Goal: Task Accomplishment & Management: Complete application form

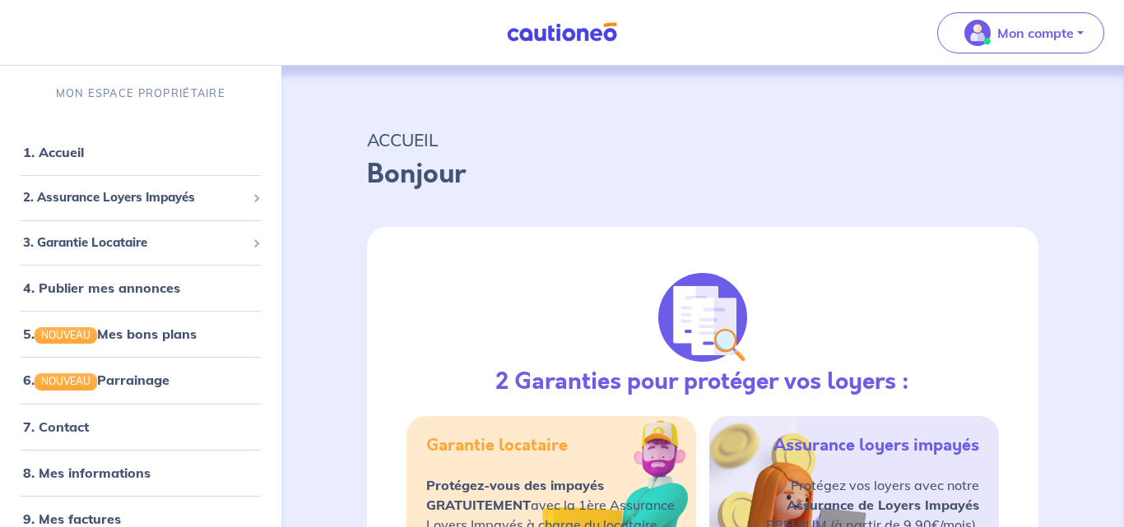
select select "FR"
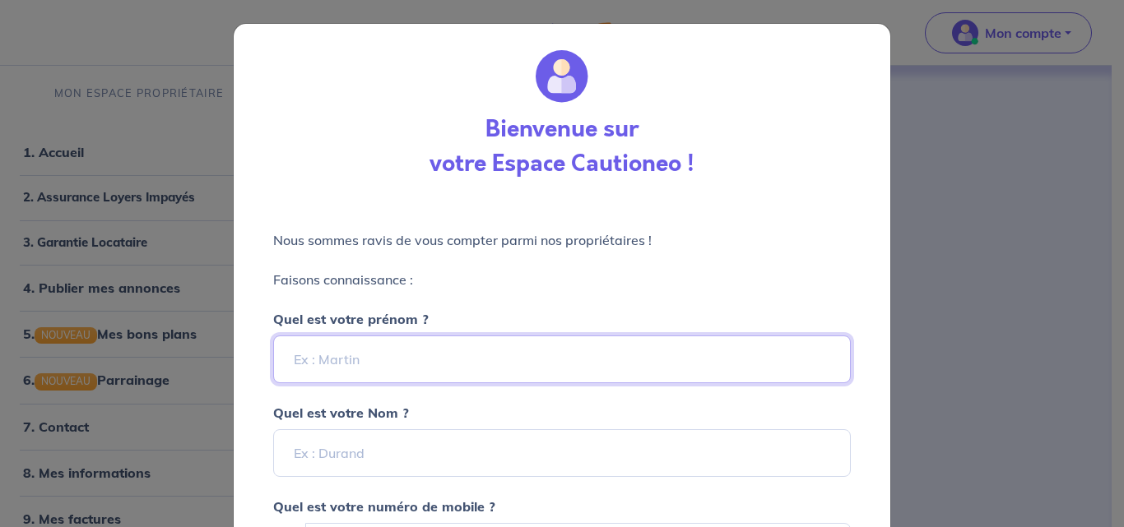
click at [467, 353] on input "Quel est votre prénom ?" at bounding box center [561, 360] width 577 height 48
type input "[PERSON_NAME]"
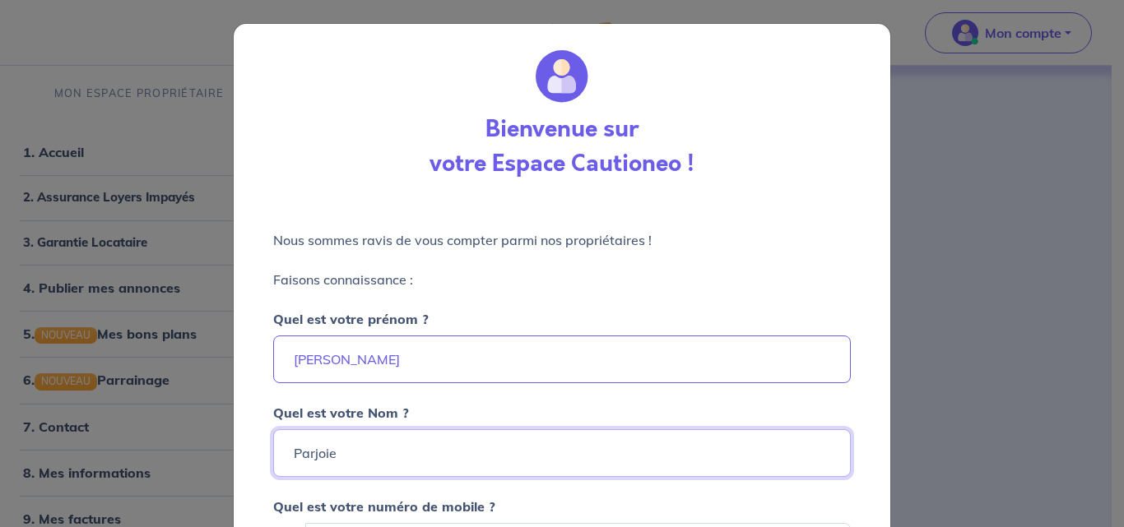
type input "Parjoie"
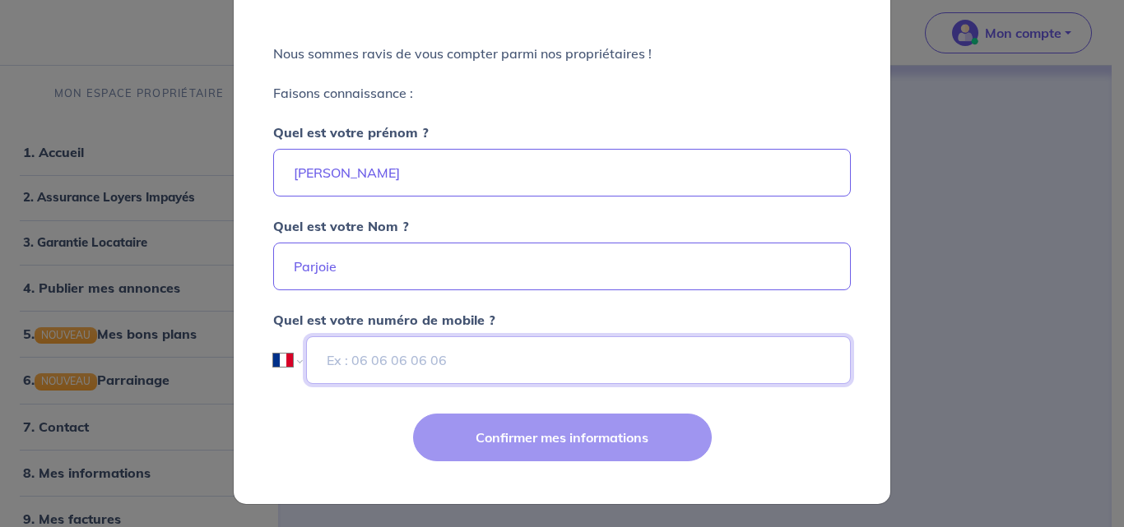
scroll to position [188, 0]
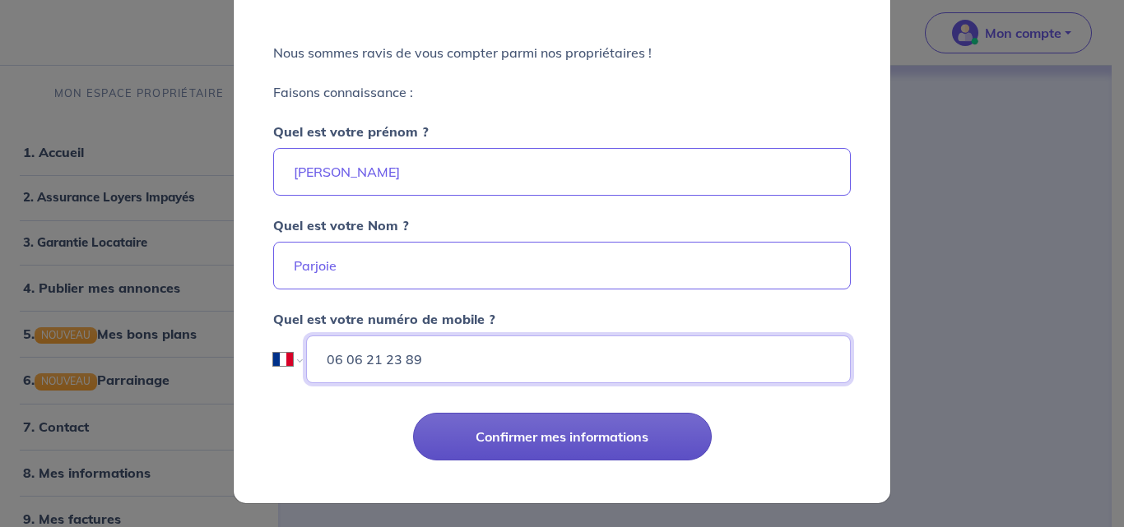
type input "06 06 21 23 89"
click at [564, 426] on button "Confirmer mes informations" at bounding box center [562, 437] width 299 height 48
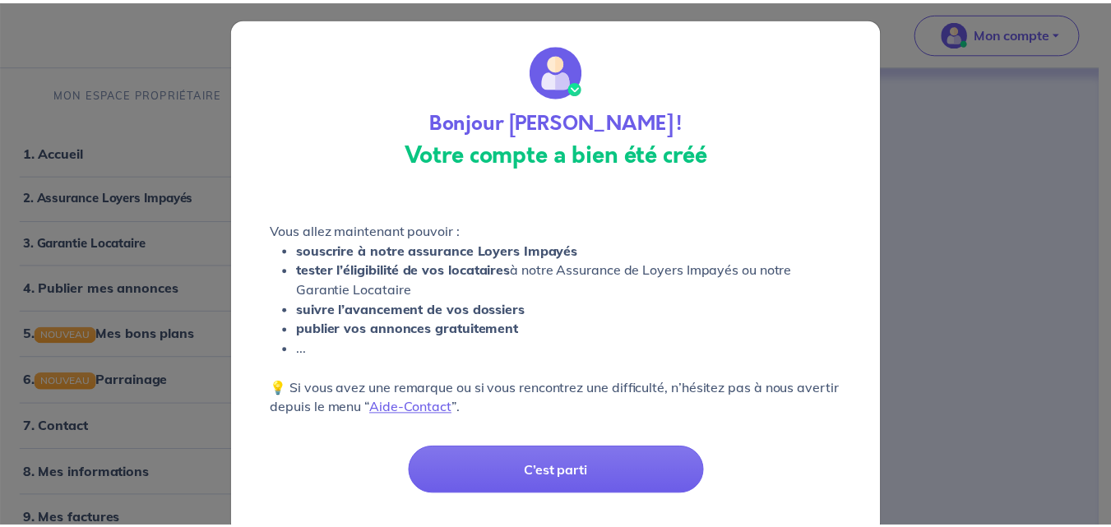
scroll to position [7, 0]
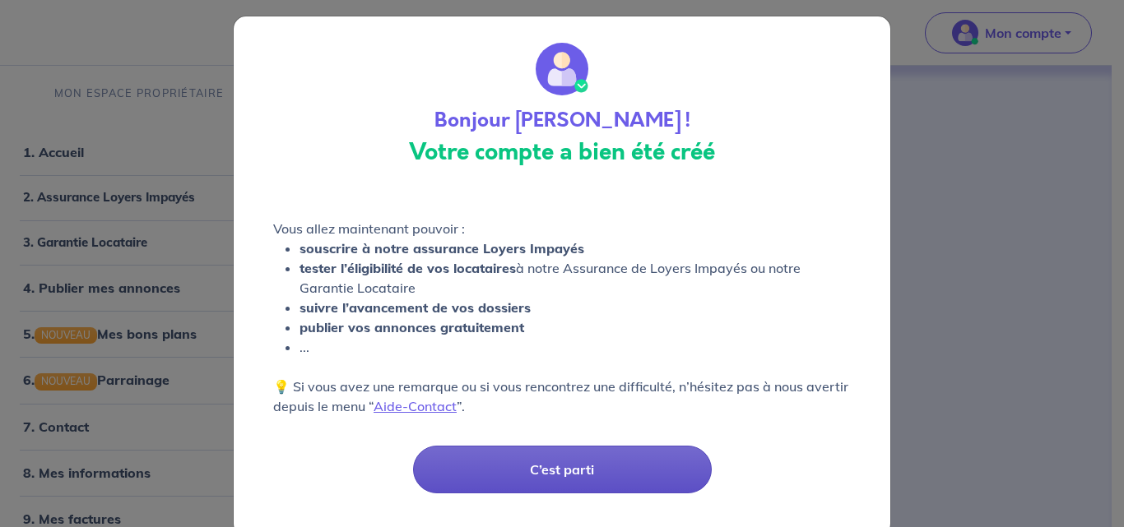
click at [564, 468] on button "C’est parti" at bounding box center [562, 470] width 299 height 48
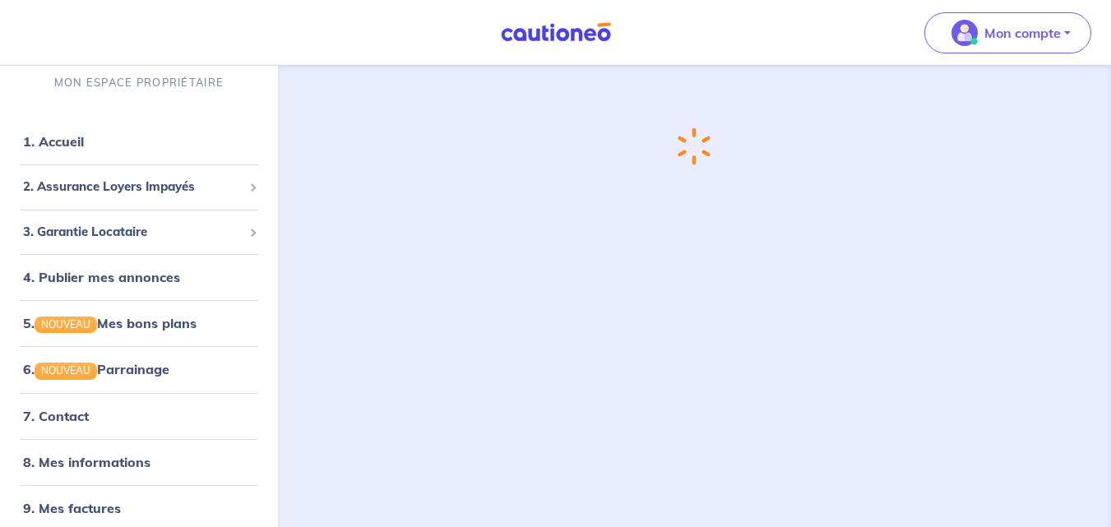
scroll to position [13, 0]
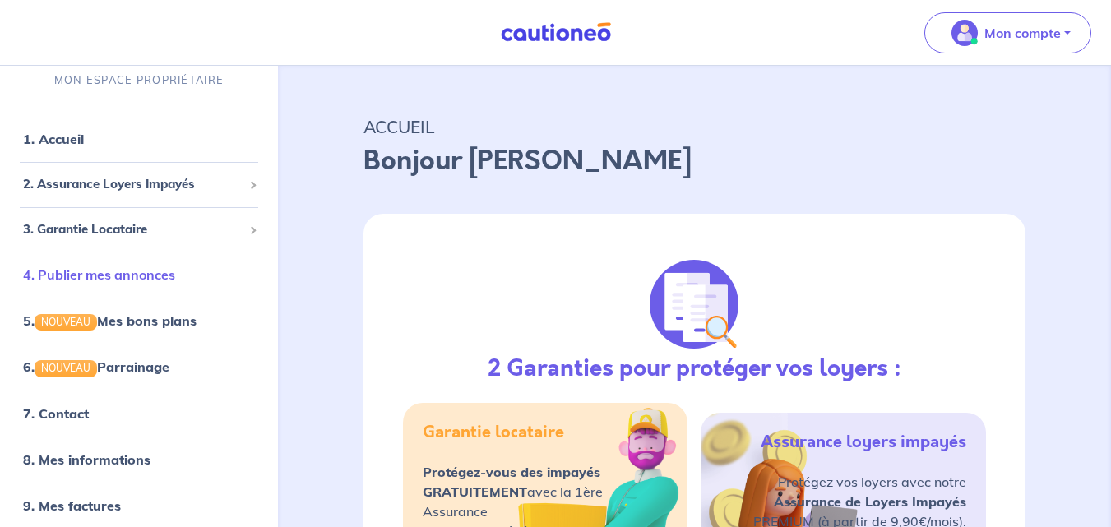
click at [95, 271] on link "4. Publier mes annonces" at bounding box center [99, 274] width 152 height 16
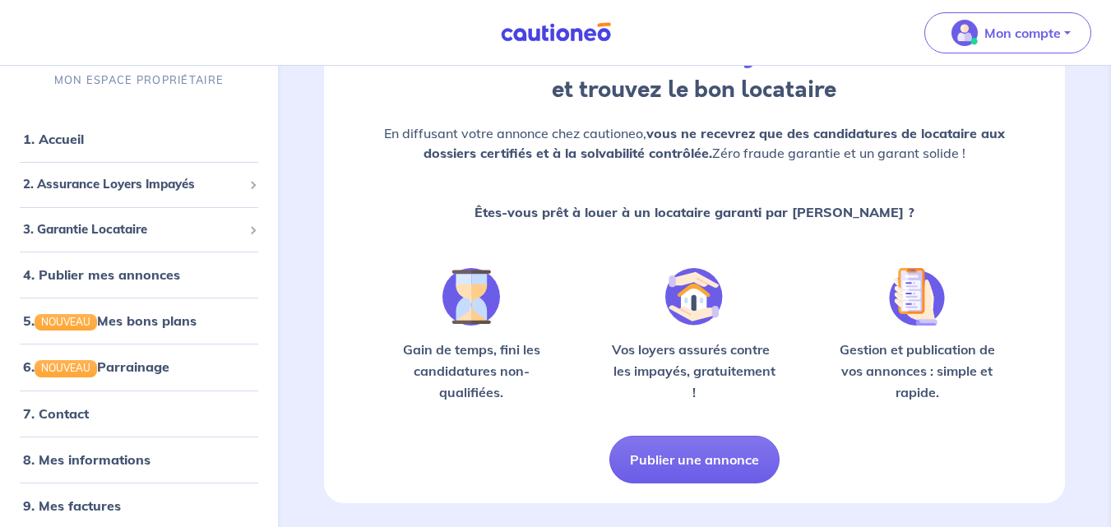
scroll to position [165, 0]
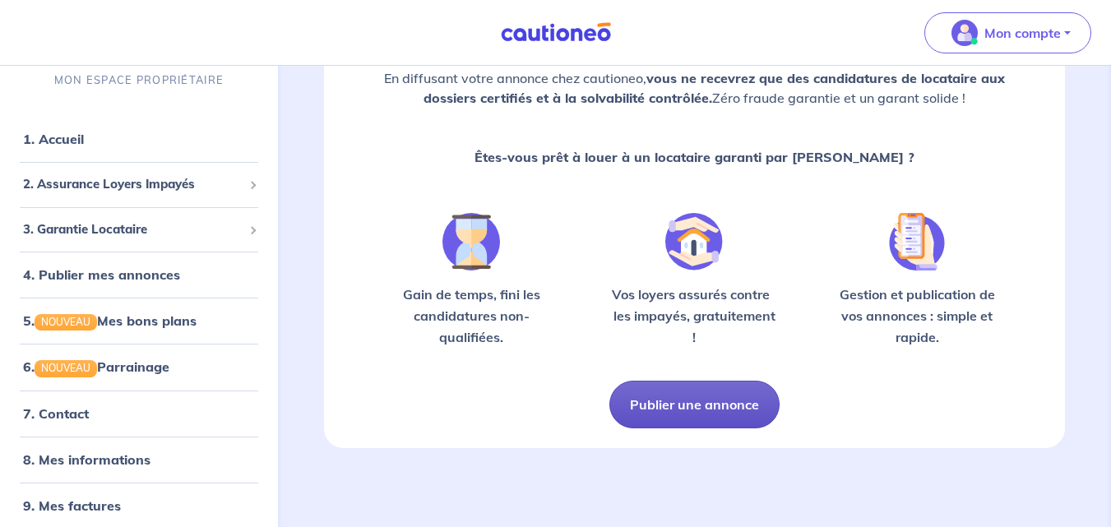
click at [702, 392] on button "Publier une annonce" at bounding box center [694, 405] width 170 height 48
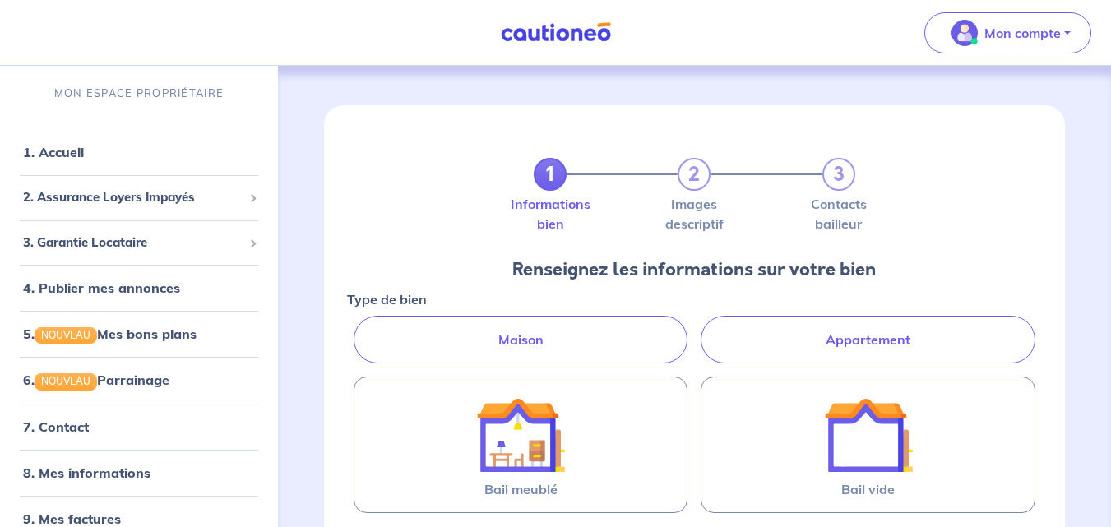
click at [842, 337] on label "Appartement" at bounding box center [868, 340] width 335 height 48
click at [358, 327] on input "Appartement" at bounding box center [352, 321] width 11 height 11
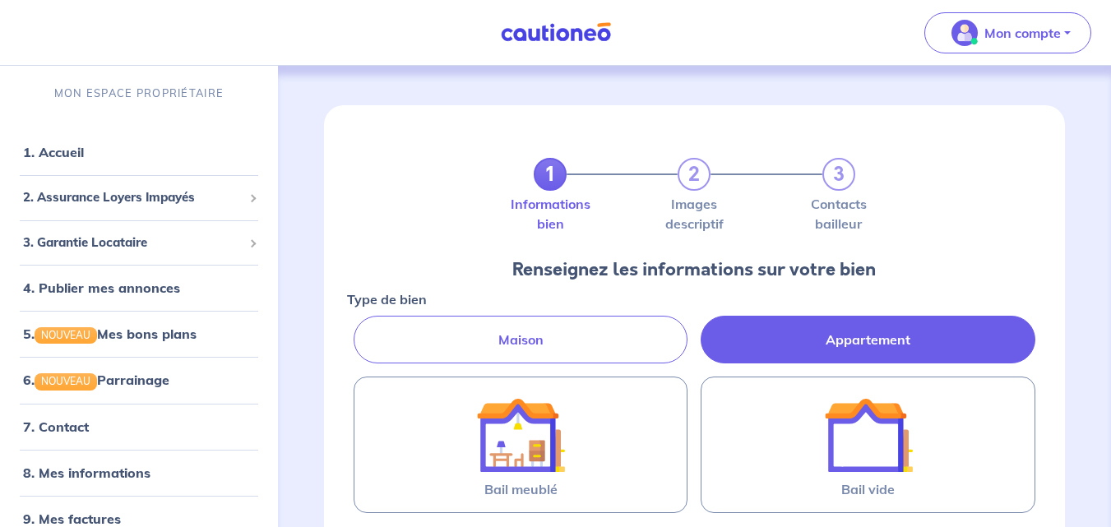
radio input "true"
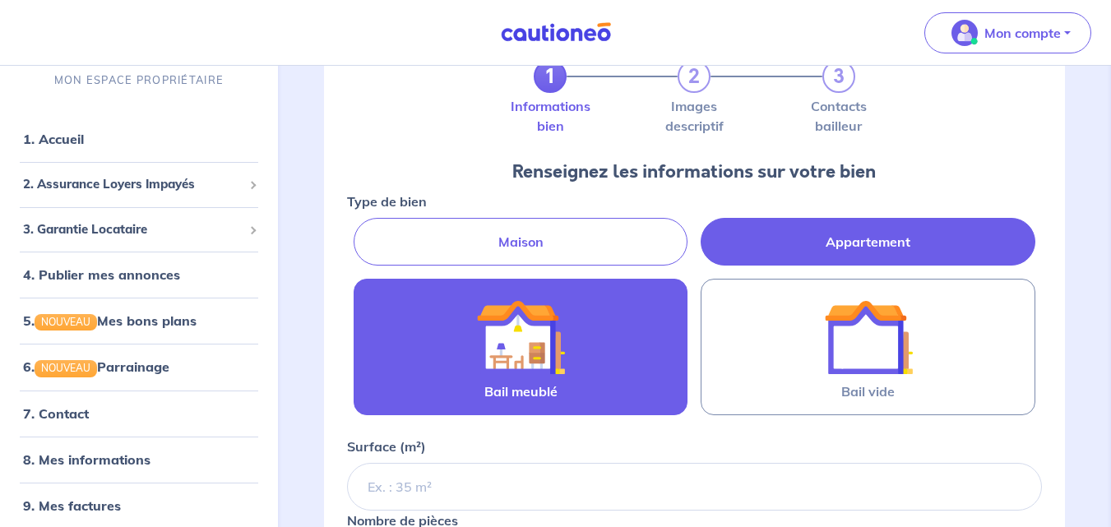
scroll to position [247, 0]
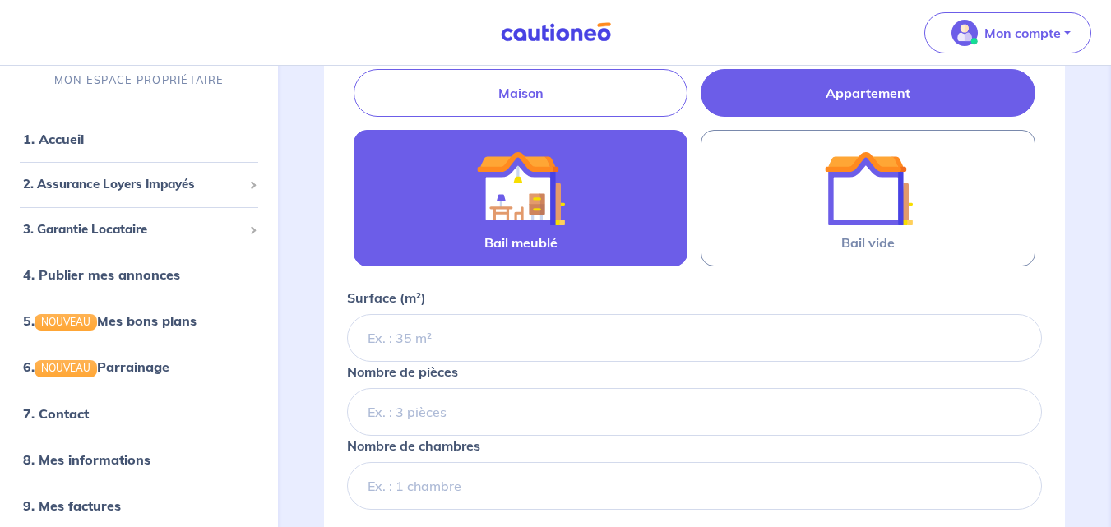
click at [528, 204] on img at bounding box center [520, 188] width 89 height 89
click at [0, 0] on input "Bail meublé" at bounding box center [0, 0] width 0 height 0
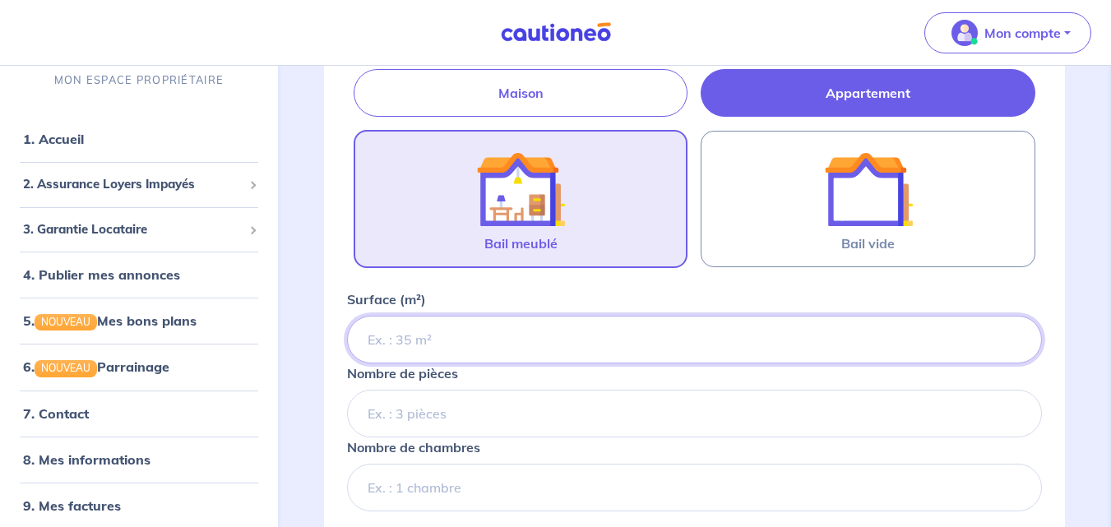
click at [471, 339] on input "Surface (m²)" at bounding box center [694, 340] width 695 height 48
type input "22"
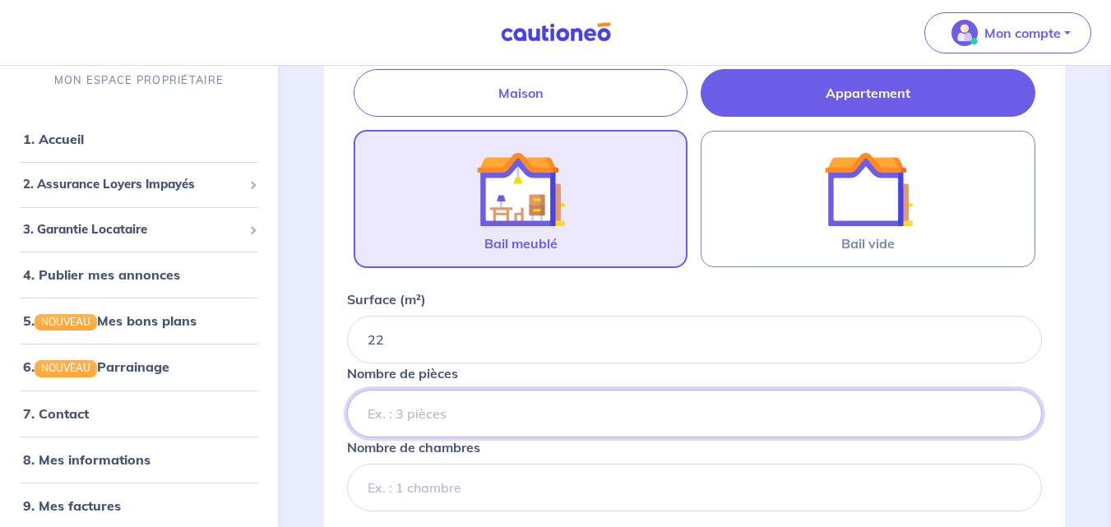
click at [438, 417] on input "Nombre de pièces" at bounding box center [694, 414] width 695 height 48
type input "1"
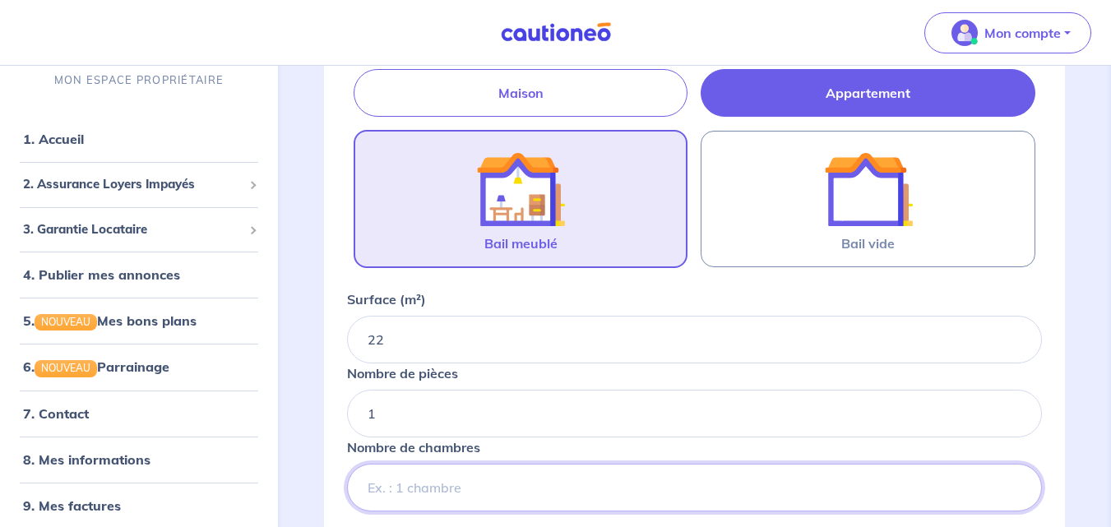
click at [434, 489] on input "Nombre de chambres" at bounding box center [694, 488] width 695 height 48
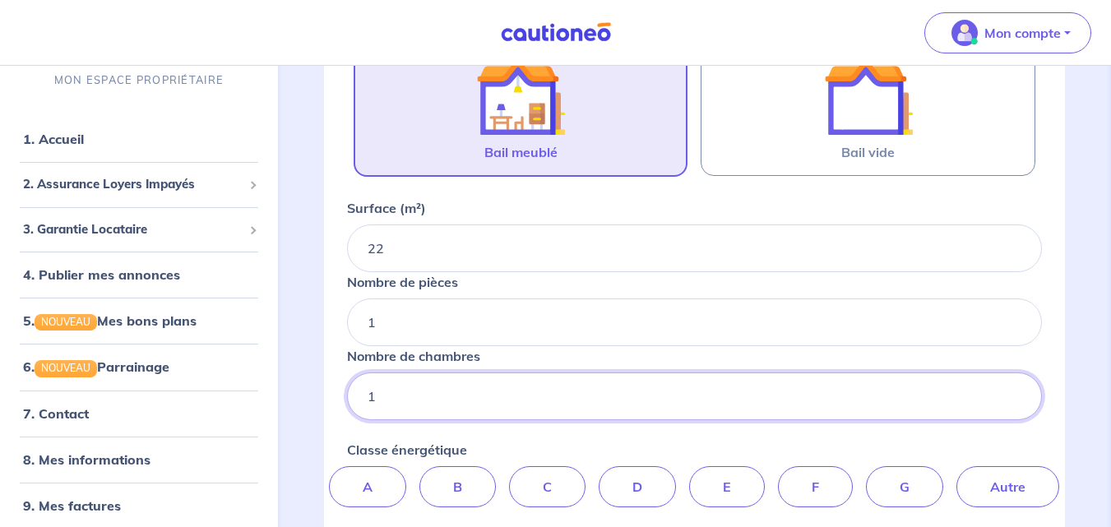
scroll to position [494, 0]
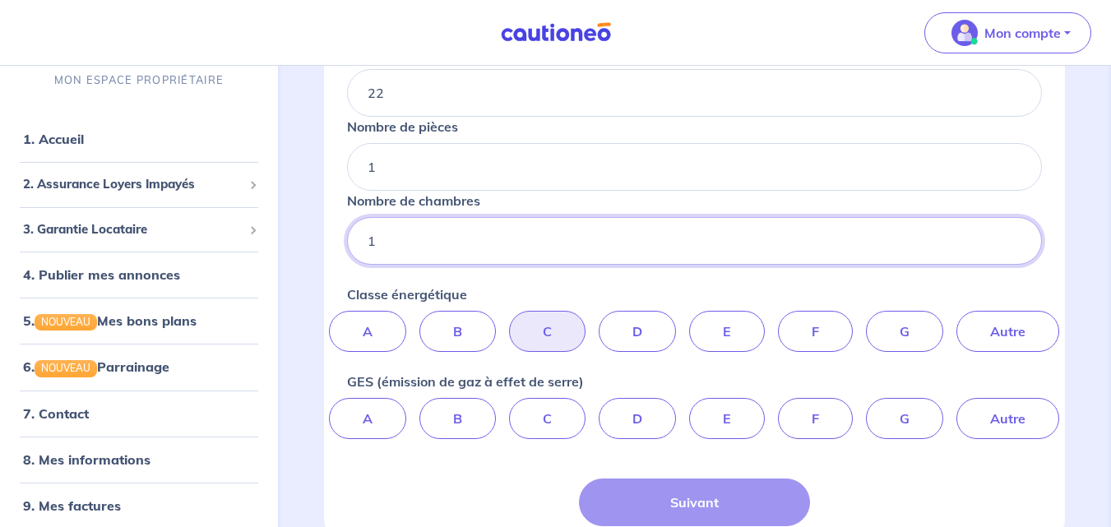
type input "1"
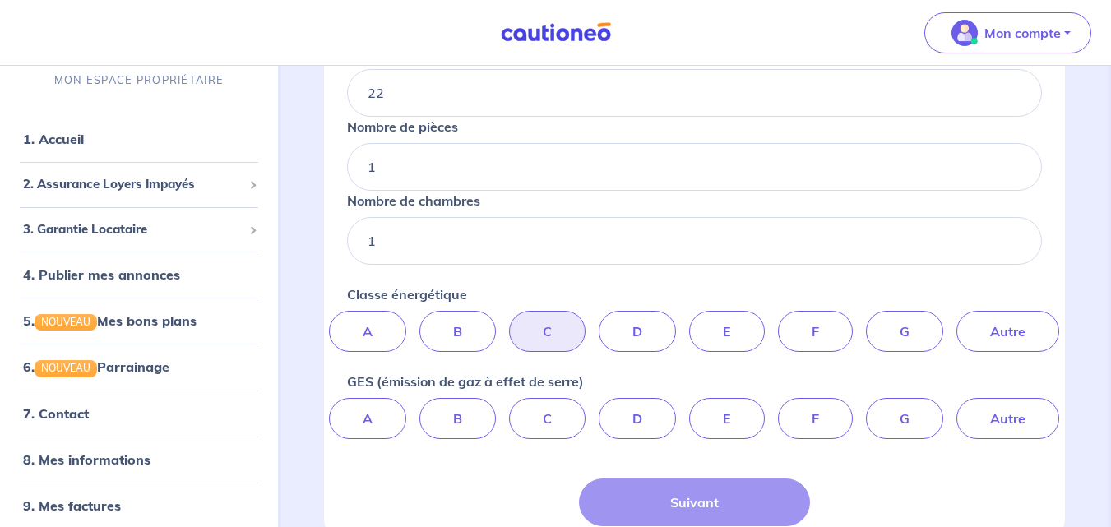
click at [533, 325] on label "C" at bounding box center [547, 331] width 76 height 41
click at [689, 322] on input "C" at bounding box center [694, 316] width 11 height 11
radio input "true"
click at [628, 408] on label "D" at bounding box center [637, 418] width 77 height 41
click at [689, 408] on input "D" at bounding box center [694, 403] width 11 height 11
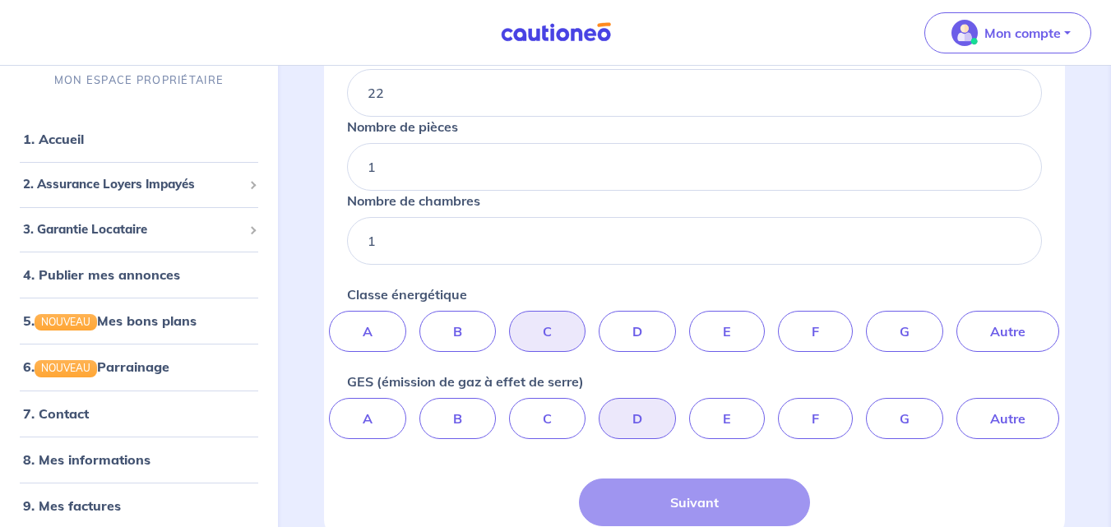
radio input "true"
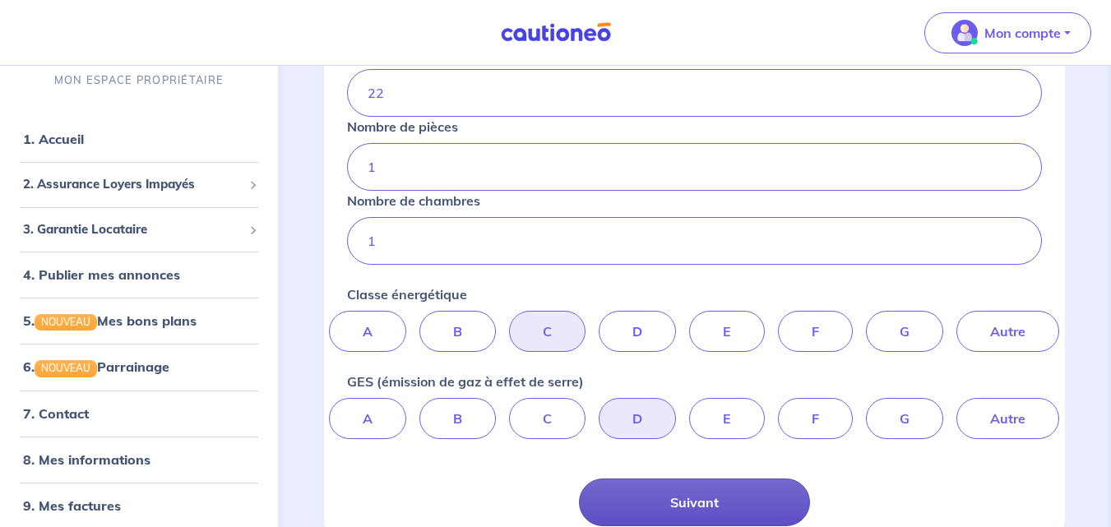
click at [674, 492] on button "Suivant" at bounding box center [695, 503] width 232 height 48
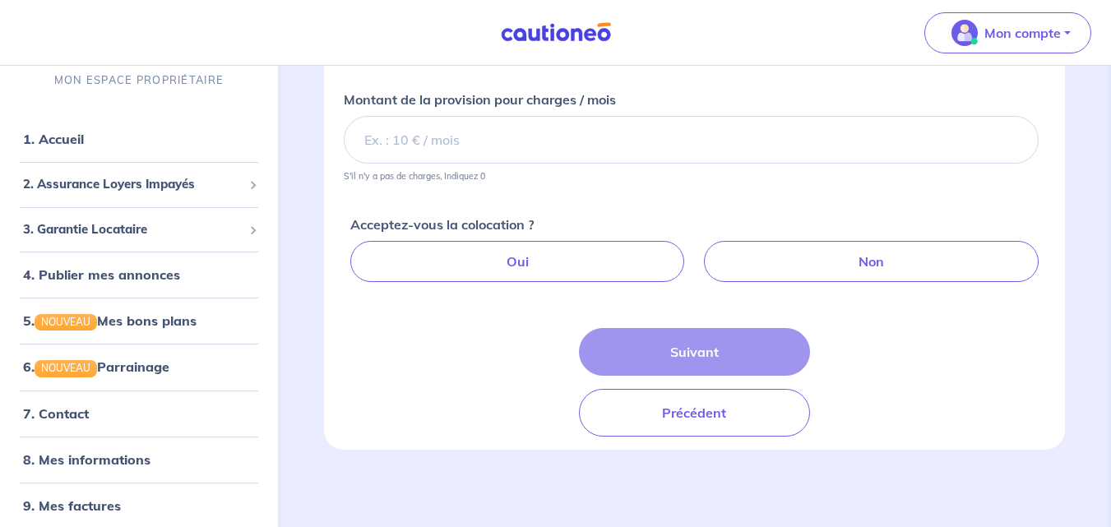
scroll to position [76, 0]
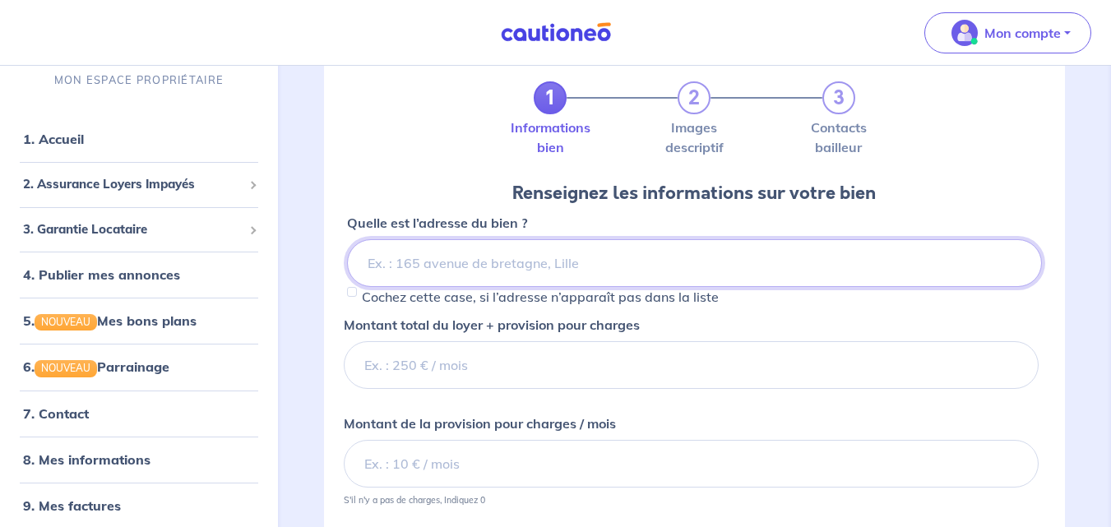
paste input "[STREET_ADDRESS]"
type input "[STREET_ADDRESS]"
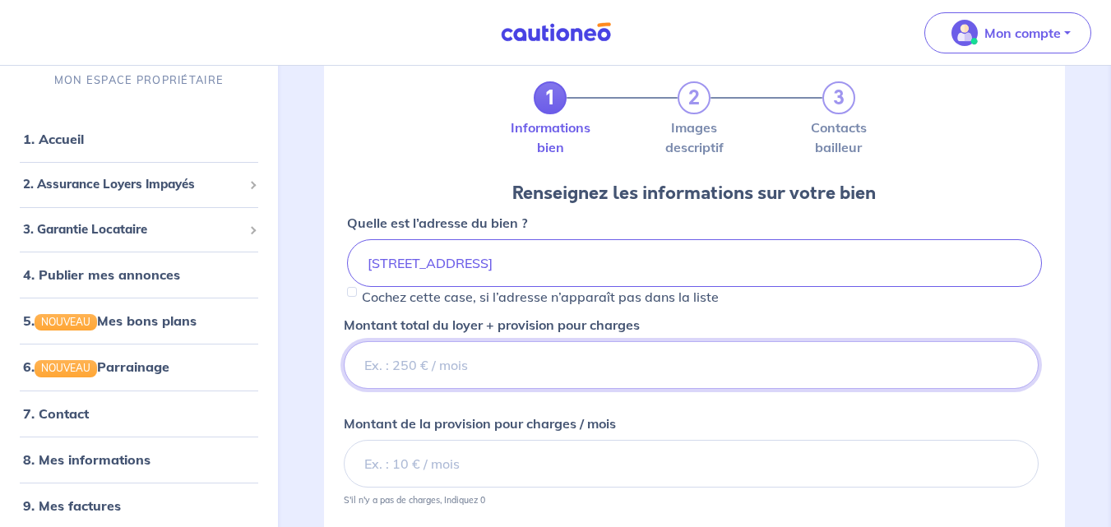
click at [451, 370] on input "Montant total du loyer + provision pour charges" at bounding box center [691, 365] width 695 height 48
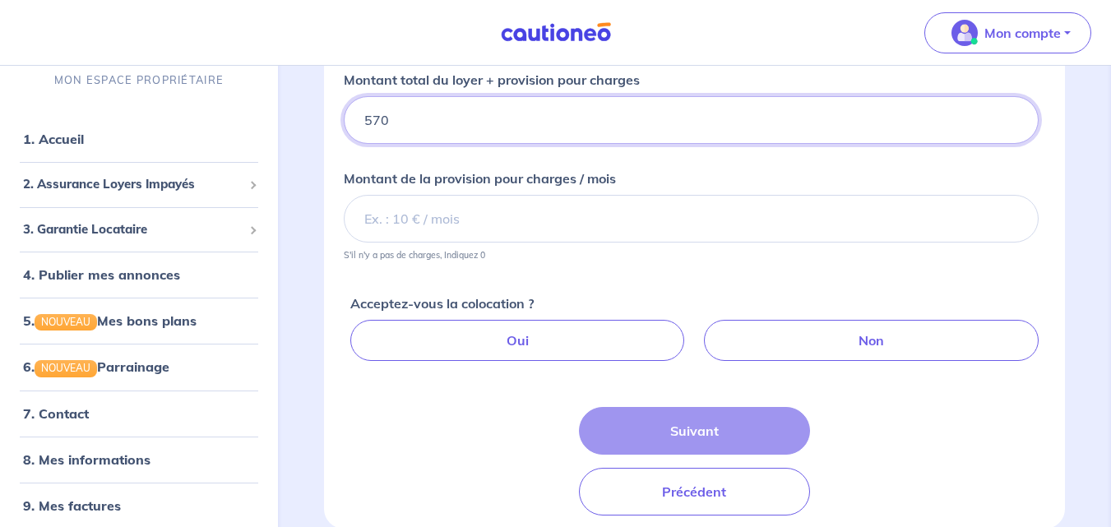
scroll to position [323, 0]
type input "570"
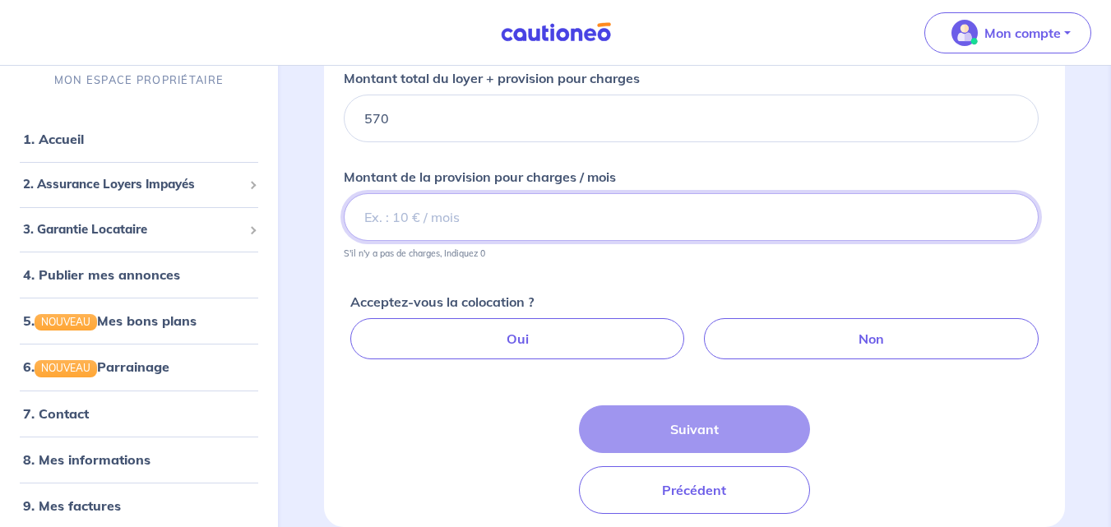
click at [450, 216] on input "Montant de la provision pour charges / mois" at bounding box center [691, 217] width 695 height 48
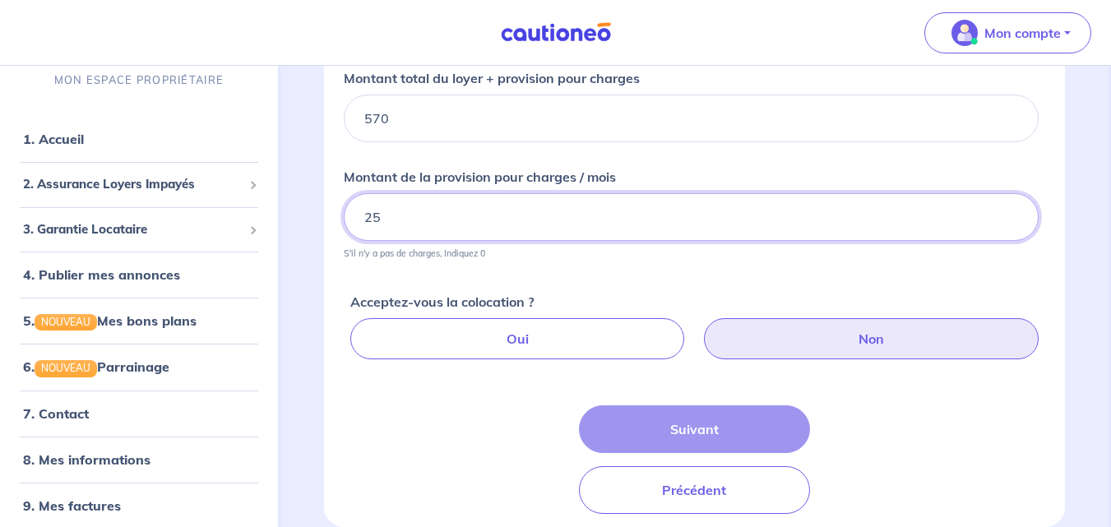
type input "25"
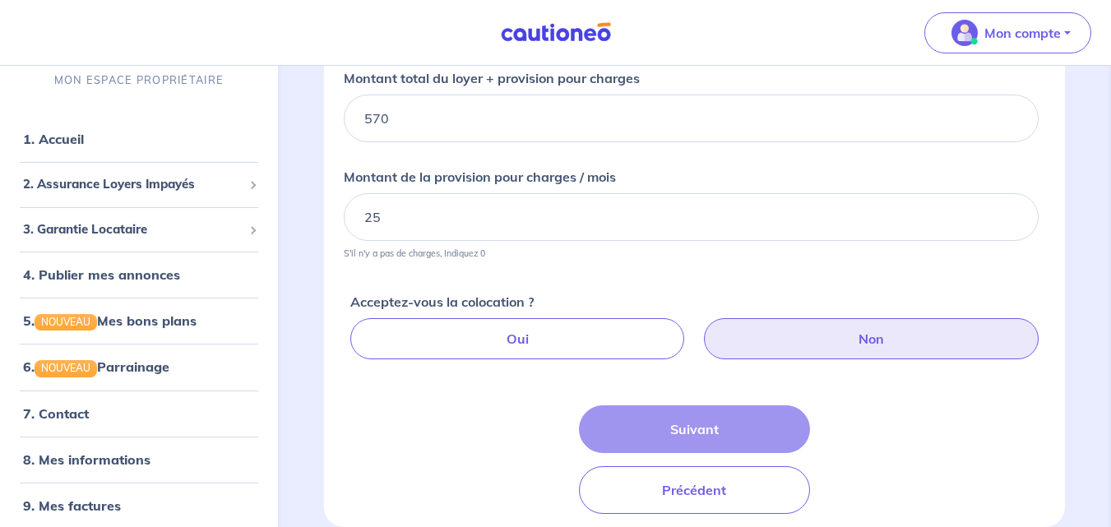
click at [859, 340] on label "Non" at bounding box center [871, 338] width 335 height 41
click at [703, 329] on input "Non" at bounding box center [698, 323] width 11 height 11
radio input "true"
click at [692, 428] on div "Suivant Précédent" at bounding box center [695, 459] width 232 height 109
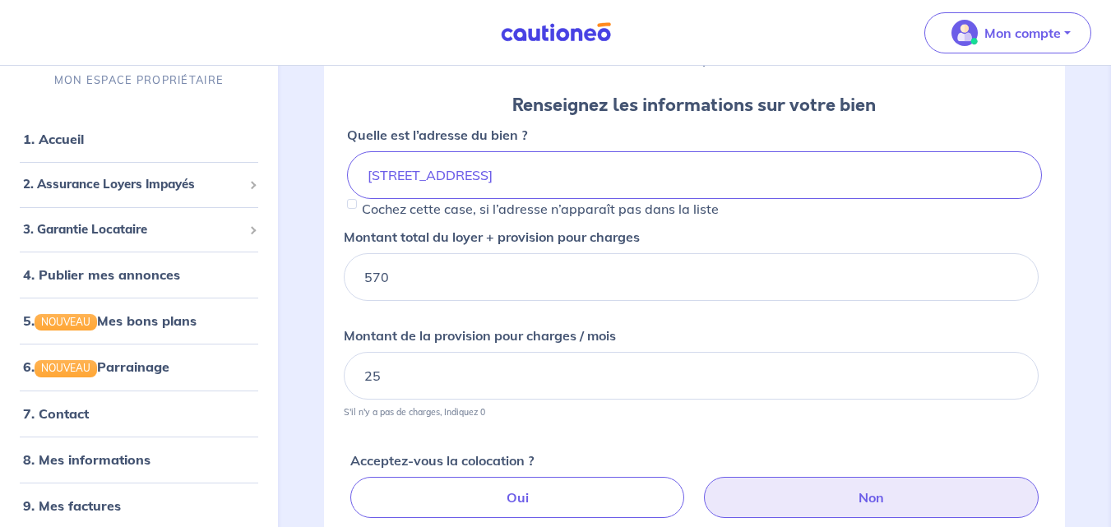
scroll to position [247, 0]
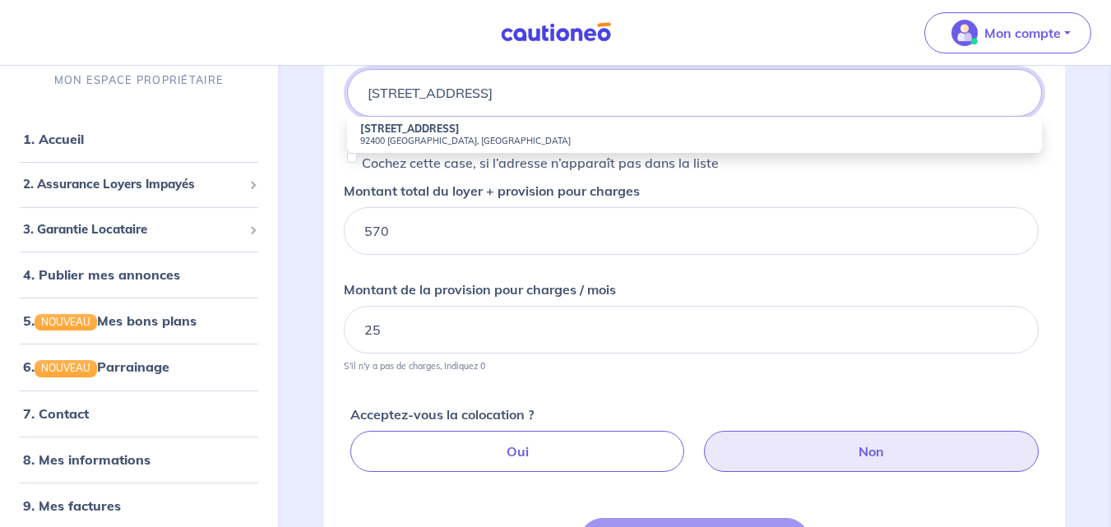
click at [693, 99] on input "[STREET_ADDRESS]" at bounding box center [694, 93] width 695 height 48
click at [424, 137] on small "92400 [GEOGRAPHIC_DATA], [GEOGRAPHIC_DATA]" at bounding box center [694, 141] width 669 height 12
type input "[STREET_ADDRESS]"
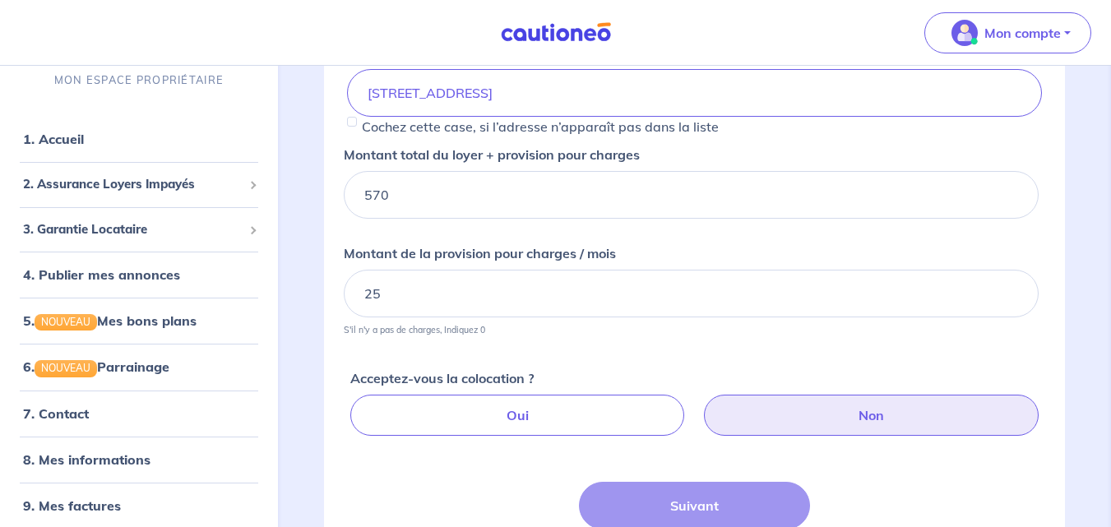
click at [693, 505] on div "Suivant Précédent" at bounding box center [695, 536] width 232 height 109
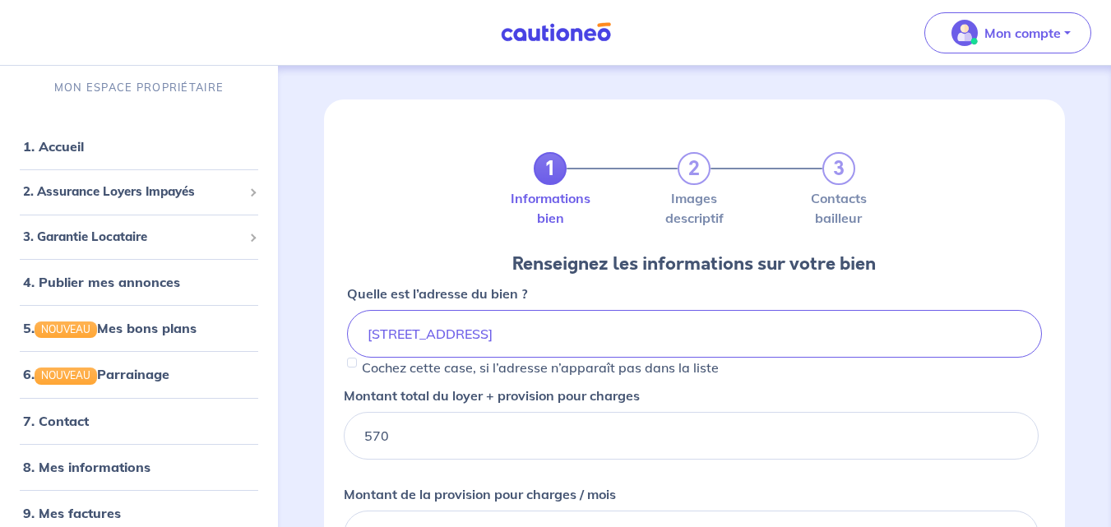
scroll to position [0, 0]
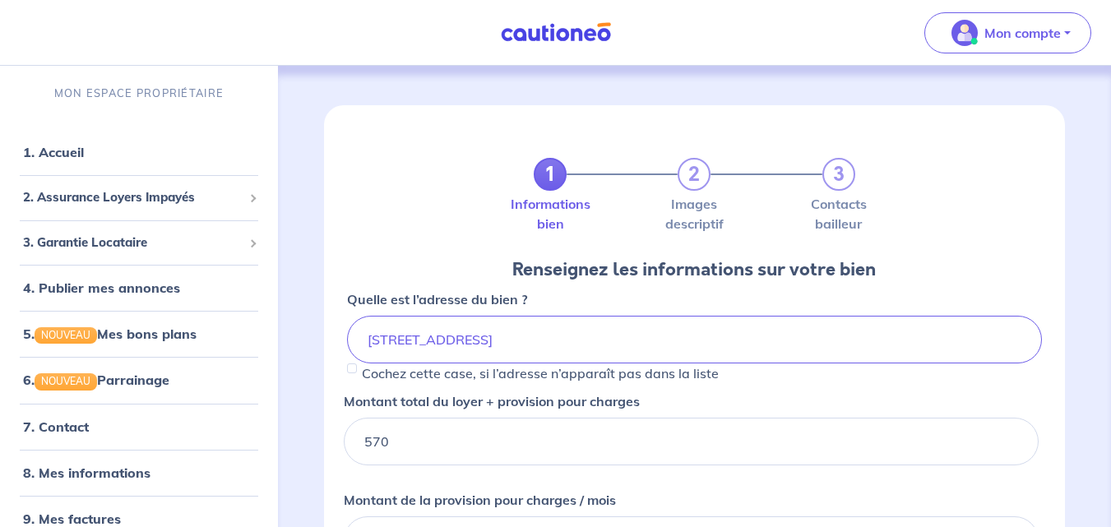
click at [438, 188] on form "1 2 3 Informations bien Images descriptif Contacts bailleur Renseignez les info…" at bounding box center [694, 477] width 721 height 745
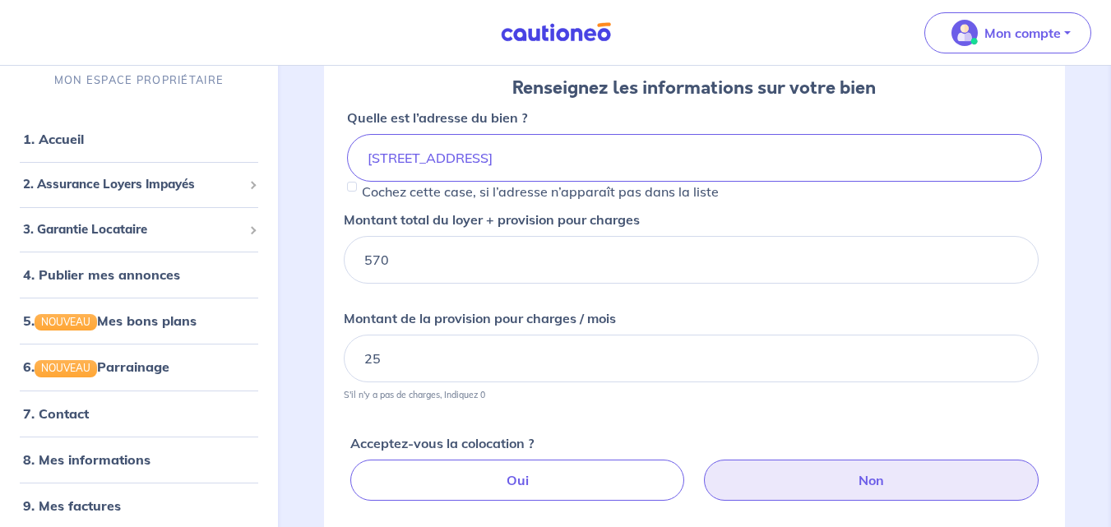
scroll to position [402, 0]
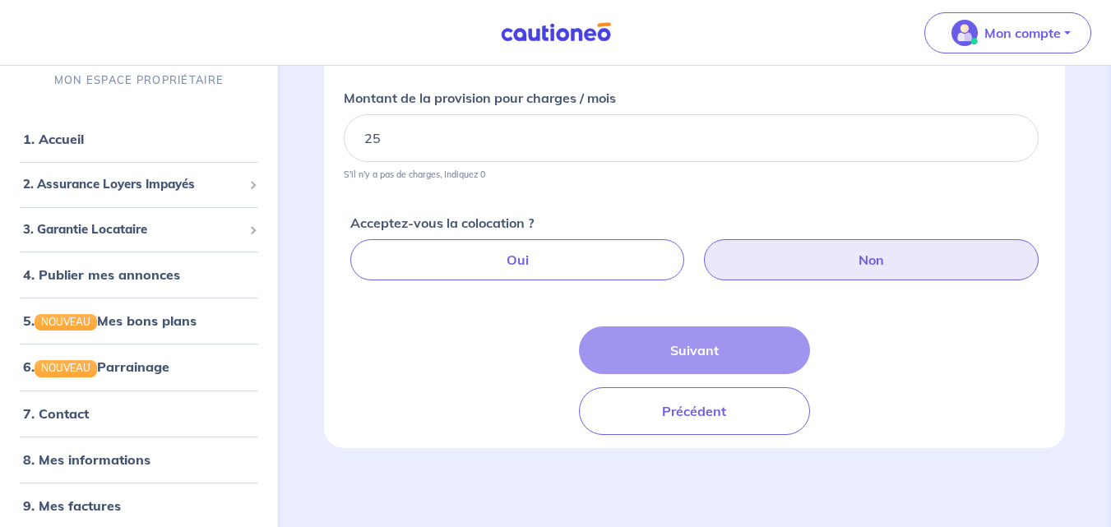
click at [689, 343] on div "Suivant Précédent" at bounding box center [695, 381] width 232 height 109
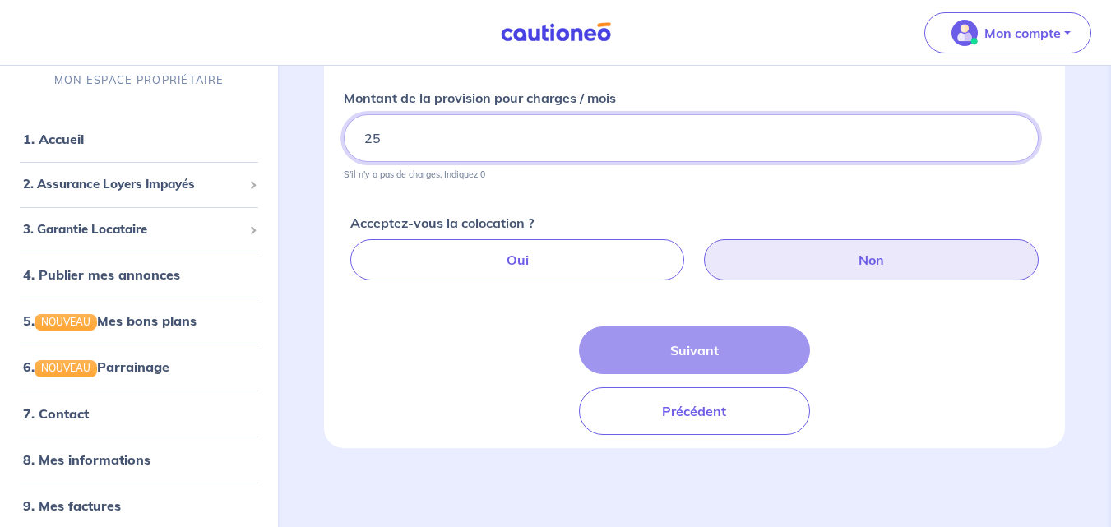
click at [468, 138] on input "25" at bounding box center [691, 138] width 695 height 48
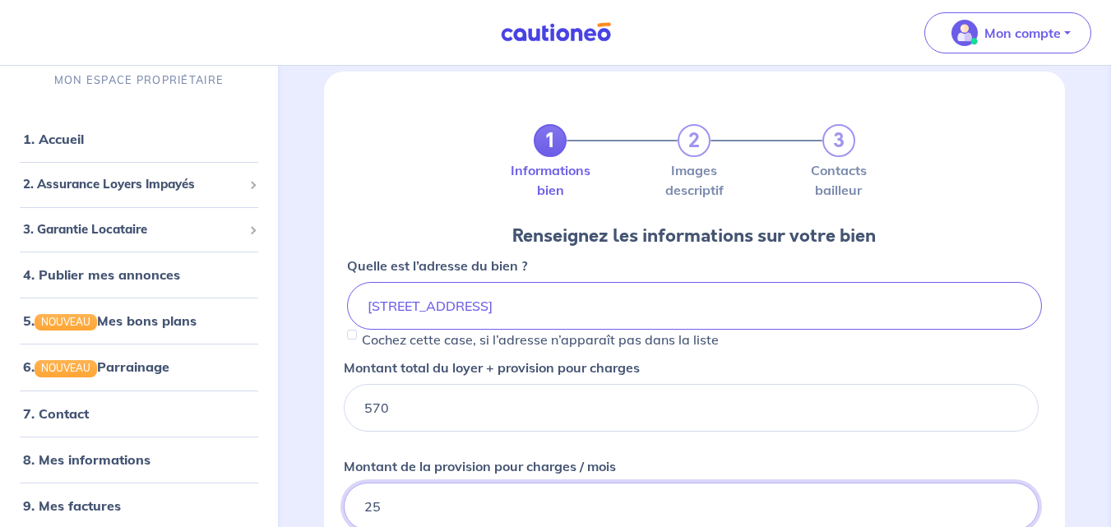
scroll to position [0, 0]
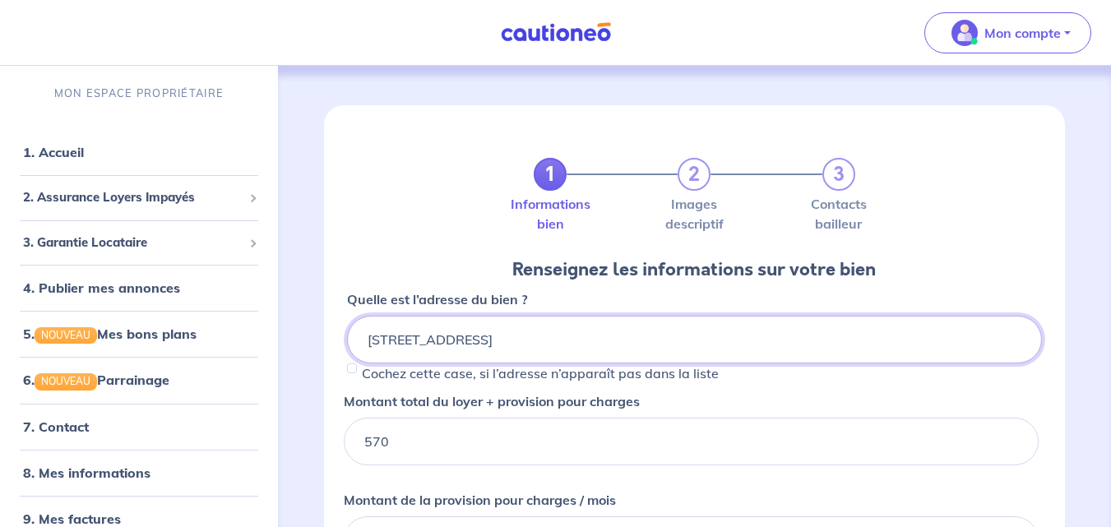
click at [524, 337] on input "[STREET_ADDRESS]" at bounding box center [694, 340] width 695 height 48
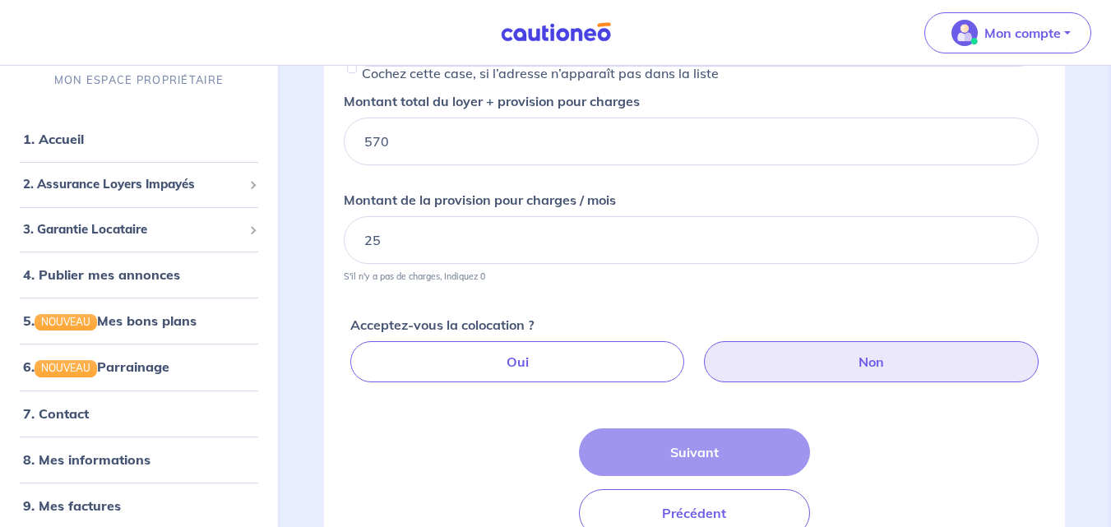
scroll to position [329, 0]
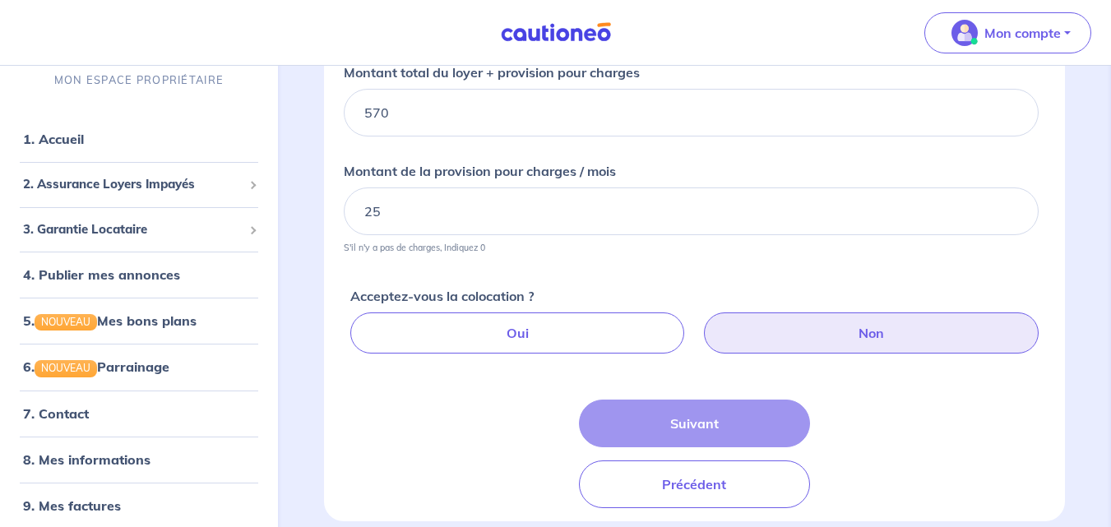
click at [867, 321] on label "Non" at bounding box center [871, 333] width 335 height 41
click at [703, 321] on input "Non" at bounding box center [698, 318] width 11 height 11
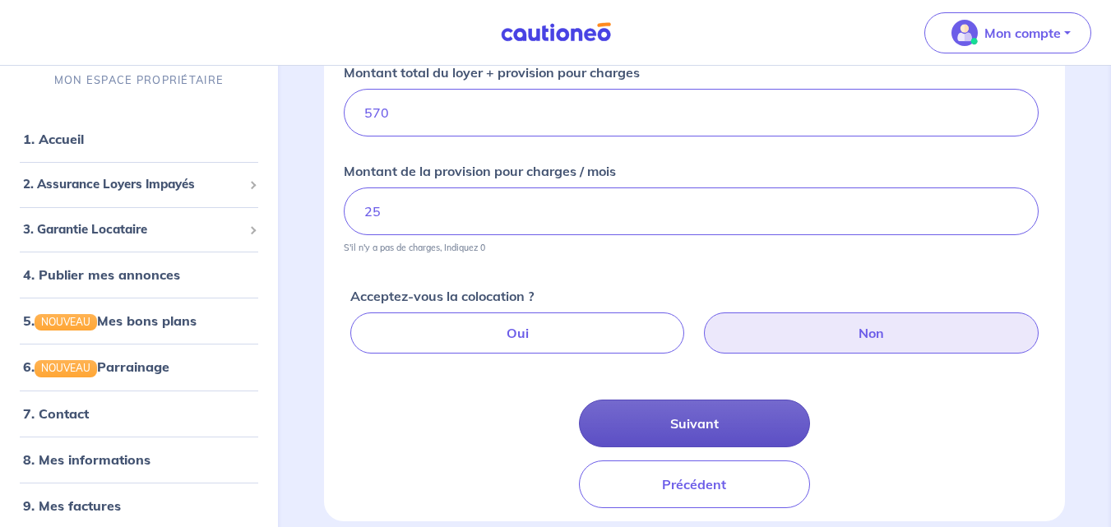
click at [710, 424] on button "Suivant" at bounding box center [695, 424] width 232 height 48
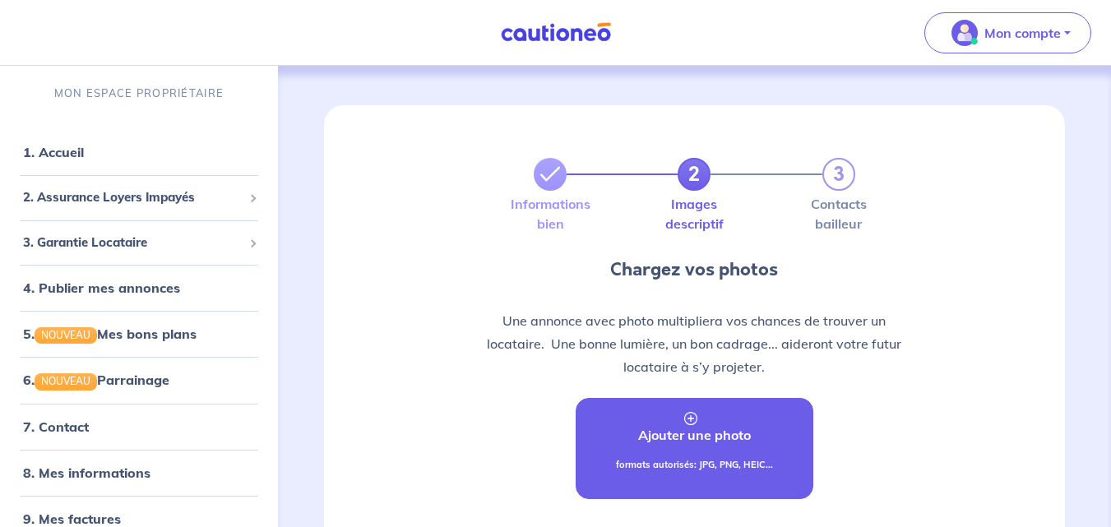
click at [694, 408] on link "Ajouter une photo formats autorisés: JPG, PNG, HEIC..." at bounding box center [695, 448] width 239 height 101
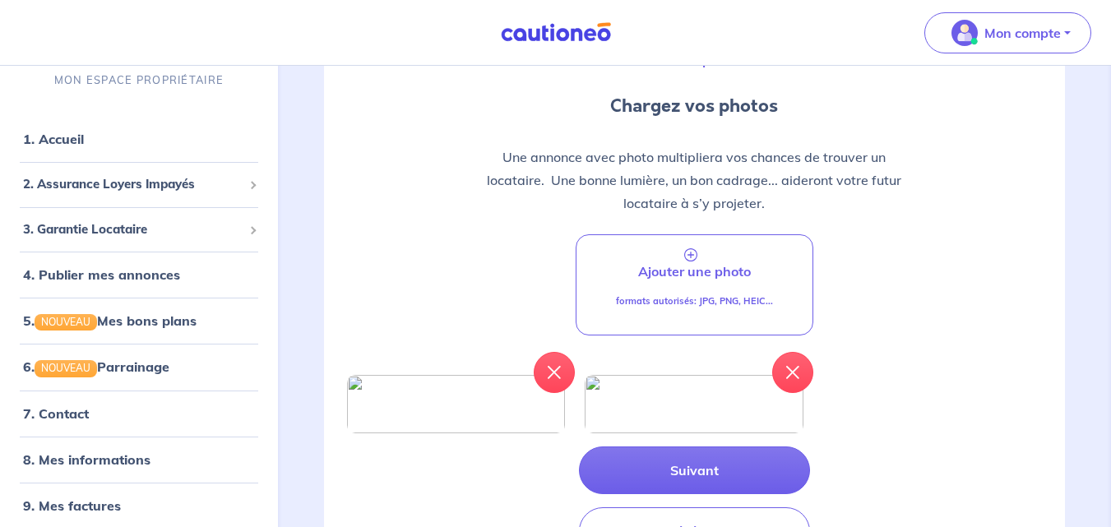
scroll to position [165, 0]
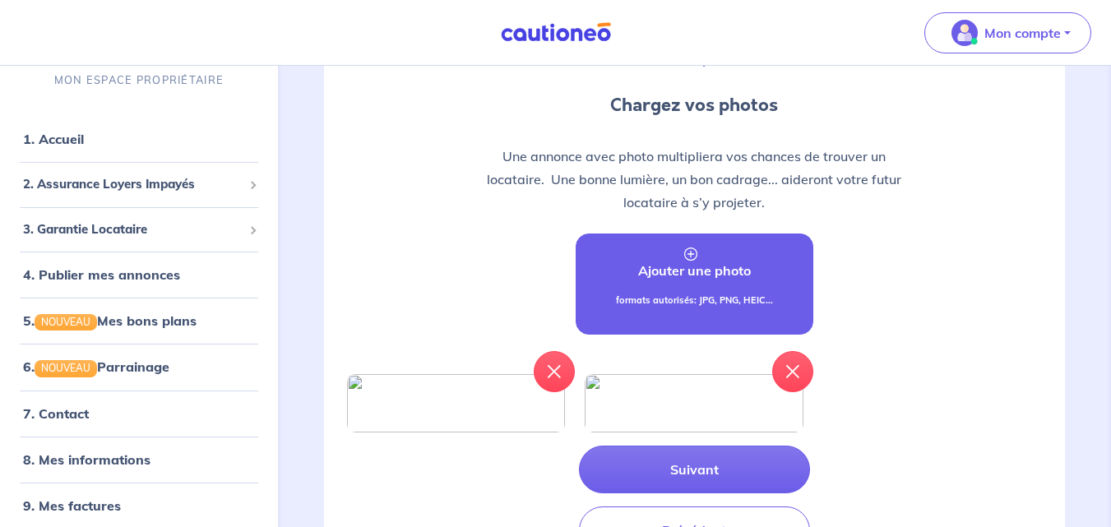
click at [704, 269] on p "Ajouter une photo" at bounding box center [694, 271] width 113 height 20
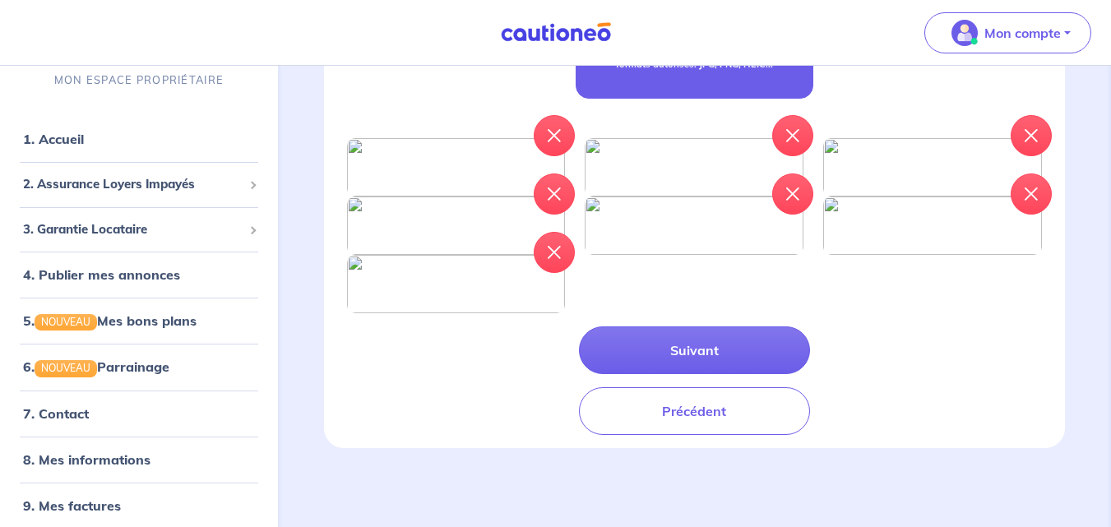
scroll to position [714, 0]
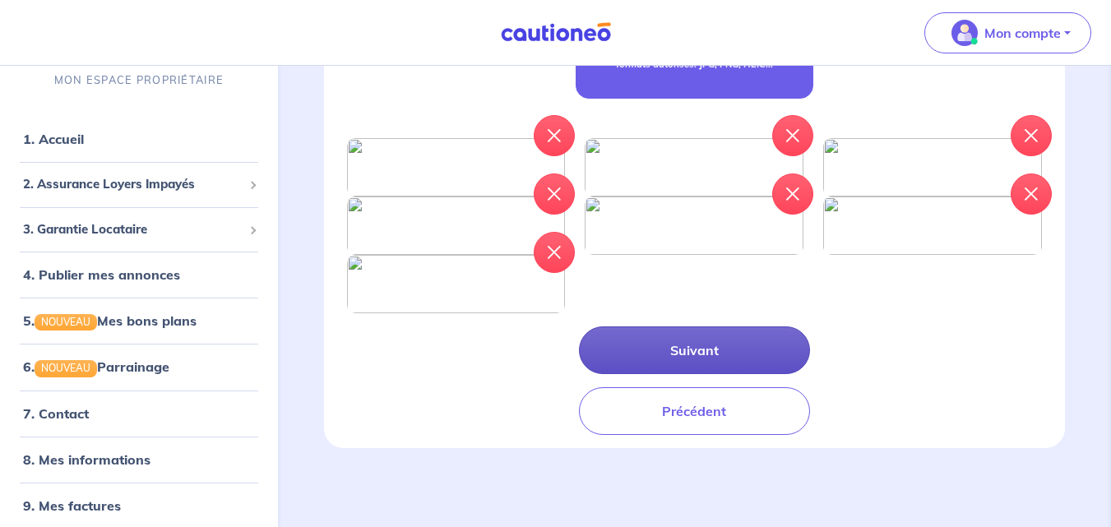
click at [664, 346] on button "Suivant" at bounding box center [695, 351] width 232 height 48
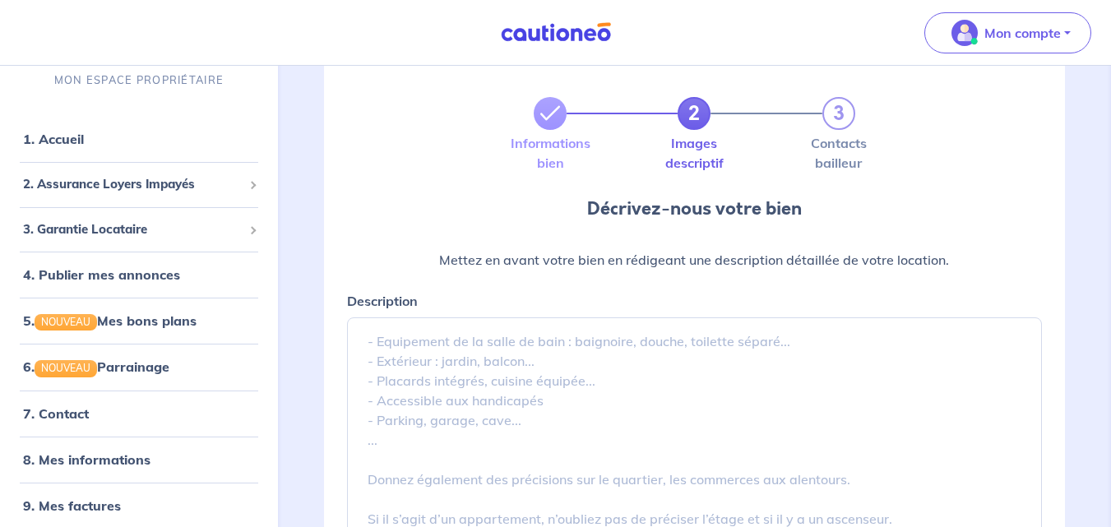
scroll to position [247, 0]
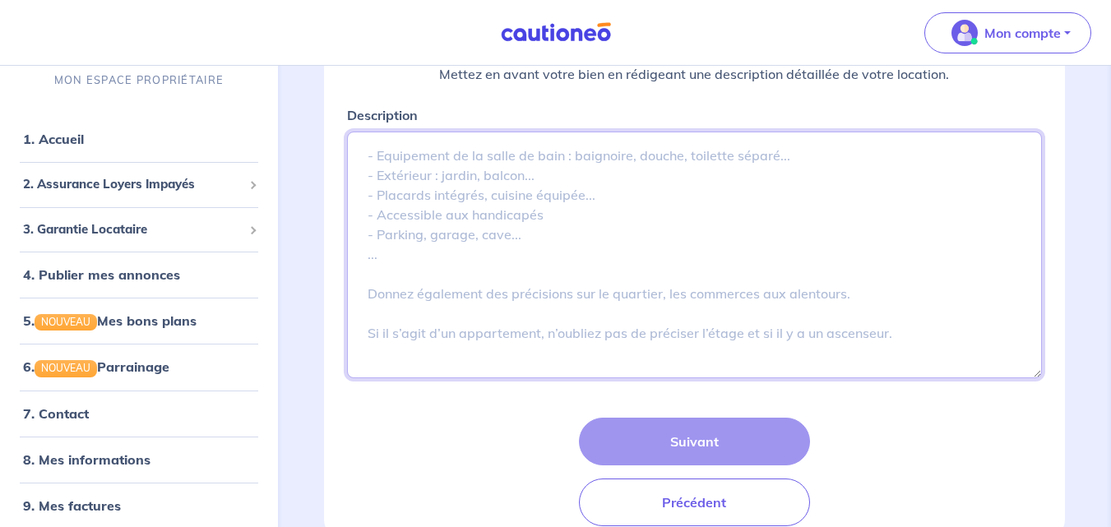
paste textarea "A saisir joli studio meublé et équipé de 22m² avec un grand balcon, résidence t…"
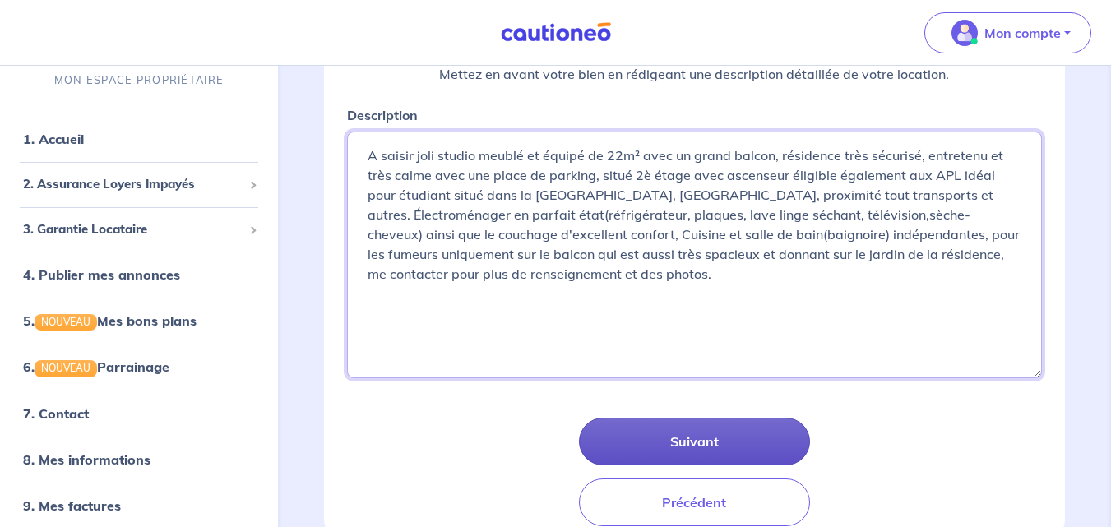
type textarea "A saisir joli studio meublé et équipé de 22m² avec un grand balcon, résidence t…"
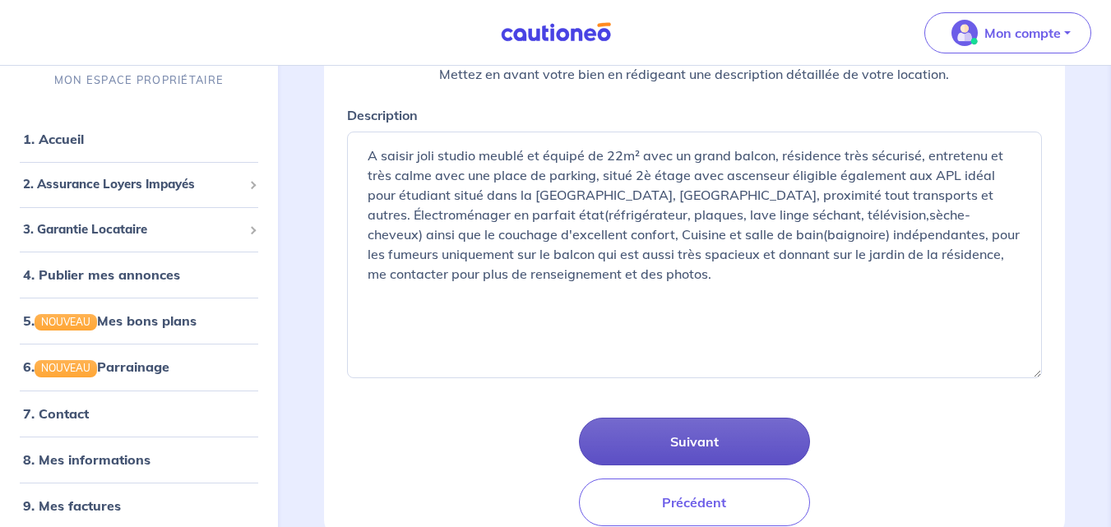
click at [686, 436] on button "Suivant" at bounding box center [695, 442] width 232 height 48
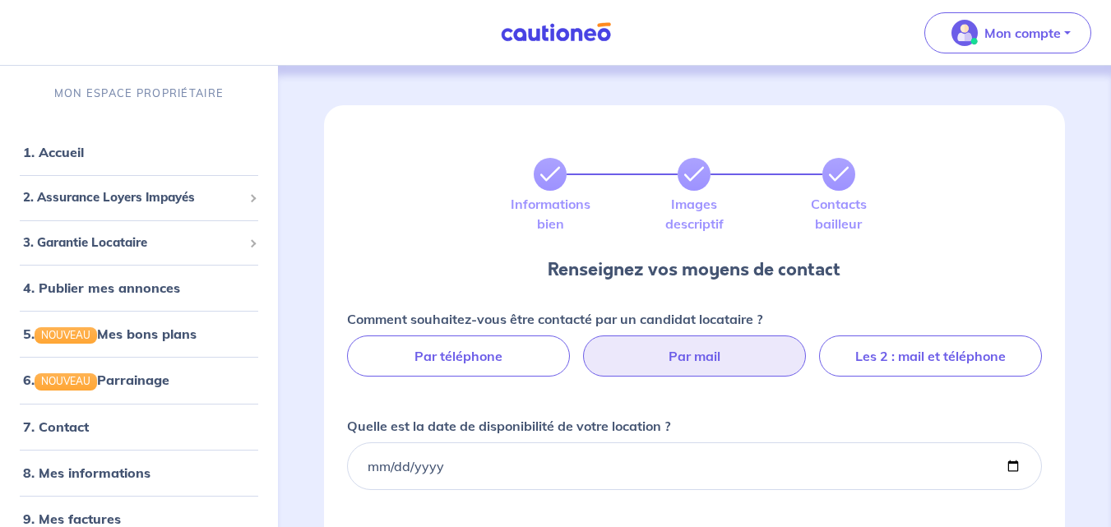
click at [689, 356] on label "Par mail" at bounding box center [694, 356] width 223 height 41
click at [689, 346] on input "Par mail" at bounding box center [694, 341] width 11 height 11
radio input "true"
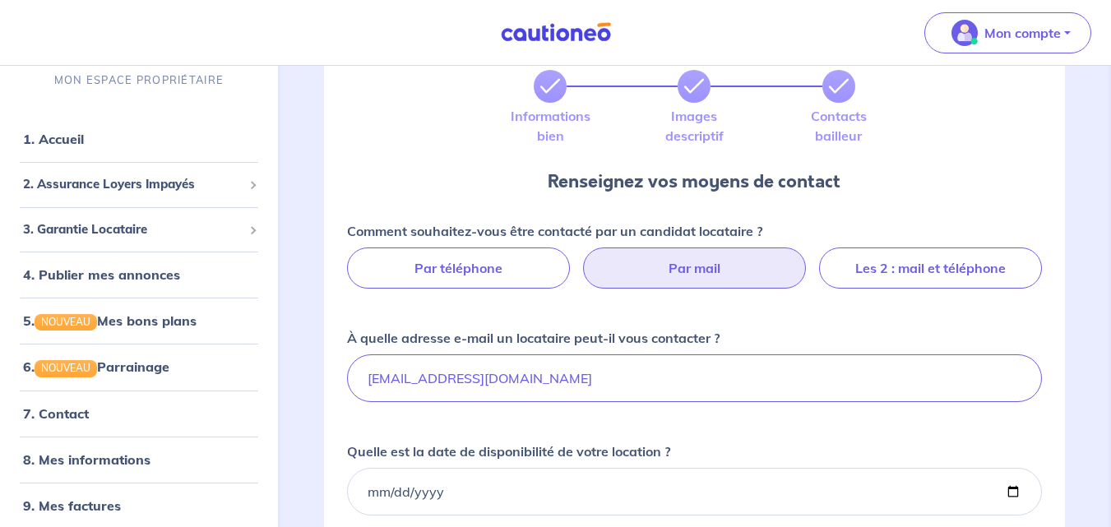
scroll to position [247, 0]
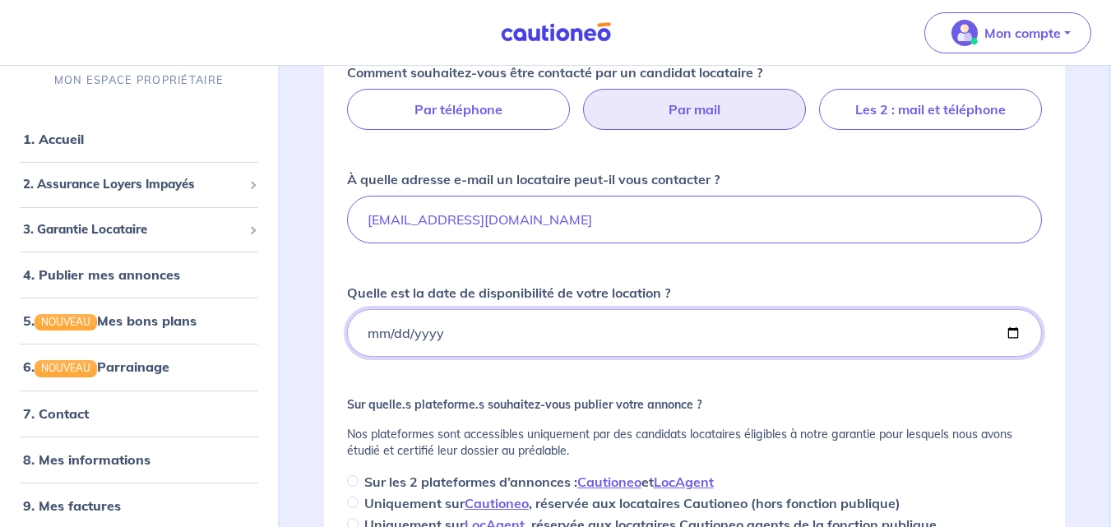
click at [1032, 329] on input "Quelle est la date de disponibilité de votre location ?" at bounding box center [694, 333] width 695 height 48
click at [1005, 333] on input "Quelle est la date de disponibilité de votre location ?" at bounding box center [694, 333] width 695 height 48
type input "[DATE]"
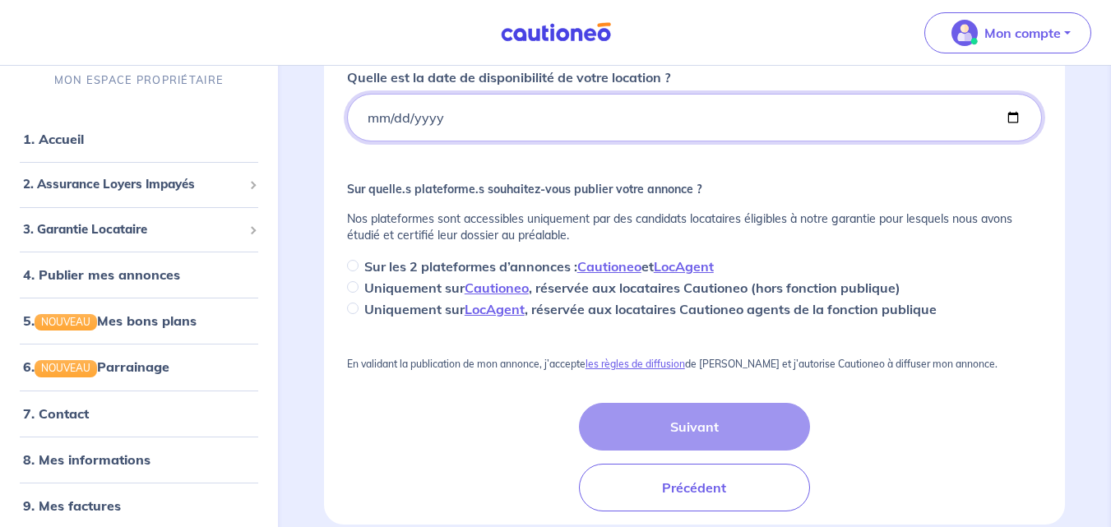
scroll to position [494, 0]
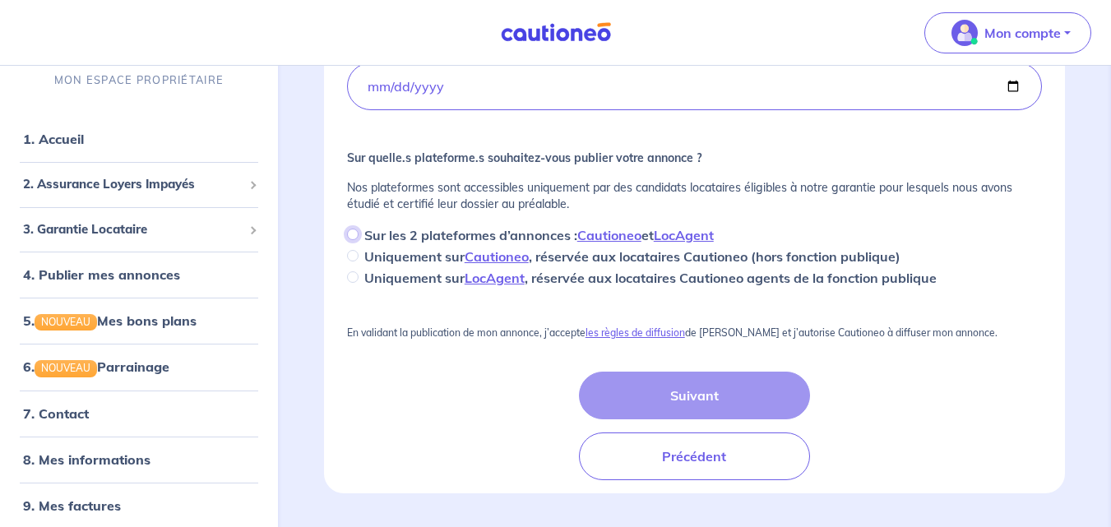
click at [356, 239] on input "Sur les 2 plateformes d’annonces : Cautioneo et LocAgent" at bounding box center [353, 235] width 12 height 12
radio input "true"
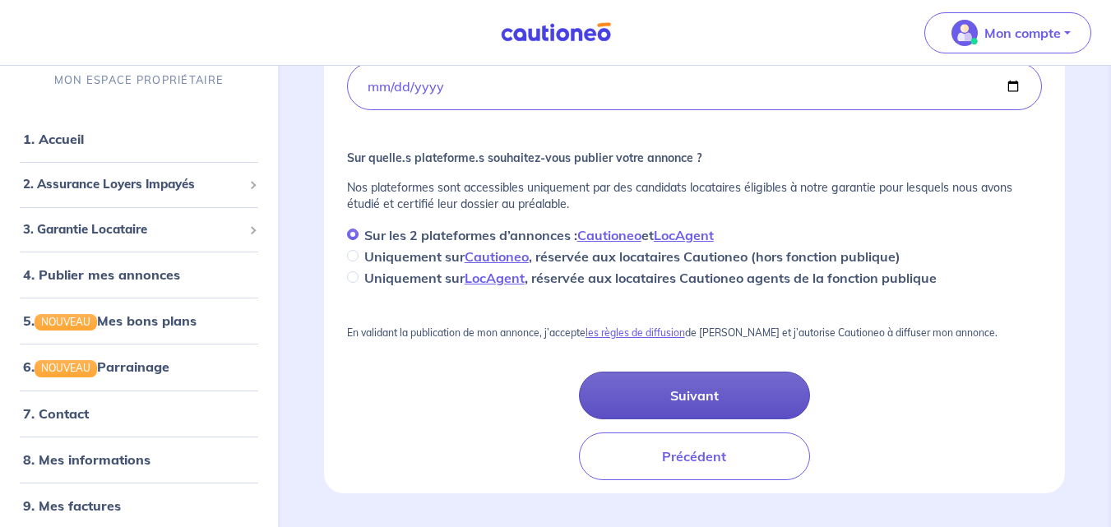
click at [688, 387] on button "Suivant" at bounding box center [695, 396] width 232 height 48
